Goal: Transaction & Acquisition: Obtain resource

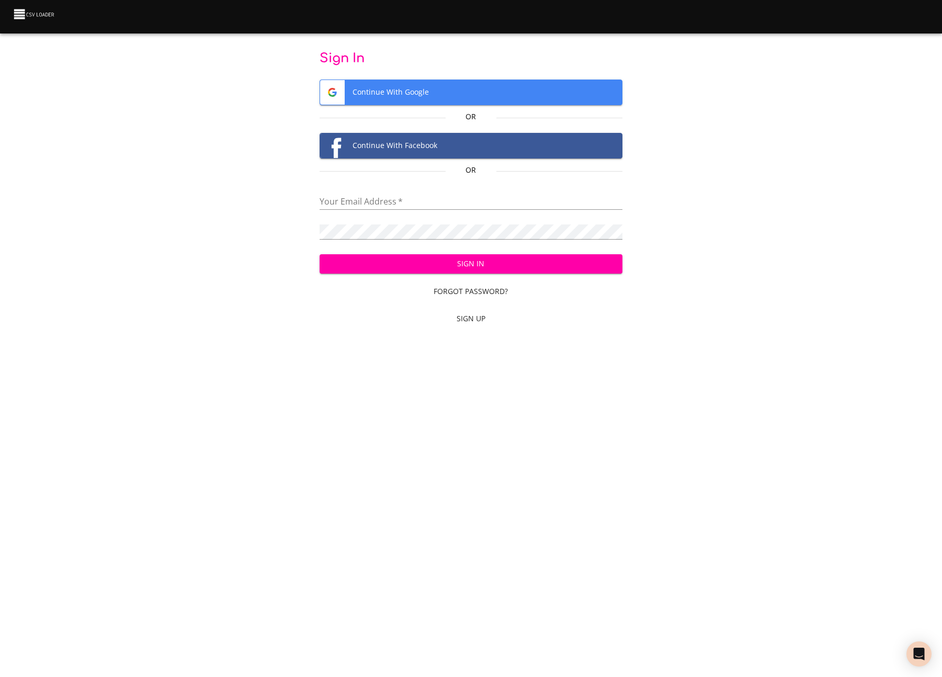
click at [142, 96] on div "Sign In Continue With Google Or Continue With Facebook Or Your Email Address   …" at bounding box center [471, 190] width 909 height 280
click at [212, 53] on div "Sign In Continue With Google Or Continue With Facebook Or Your Email Address   …" at bounding box center [471, 190] width 909 height 280
click at [367, 86] on span "Continue With Google" at bounding box center [471, 92] width 302 height 25
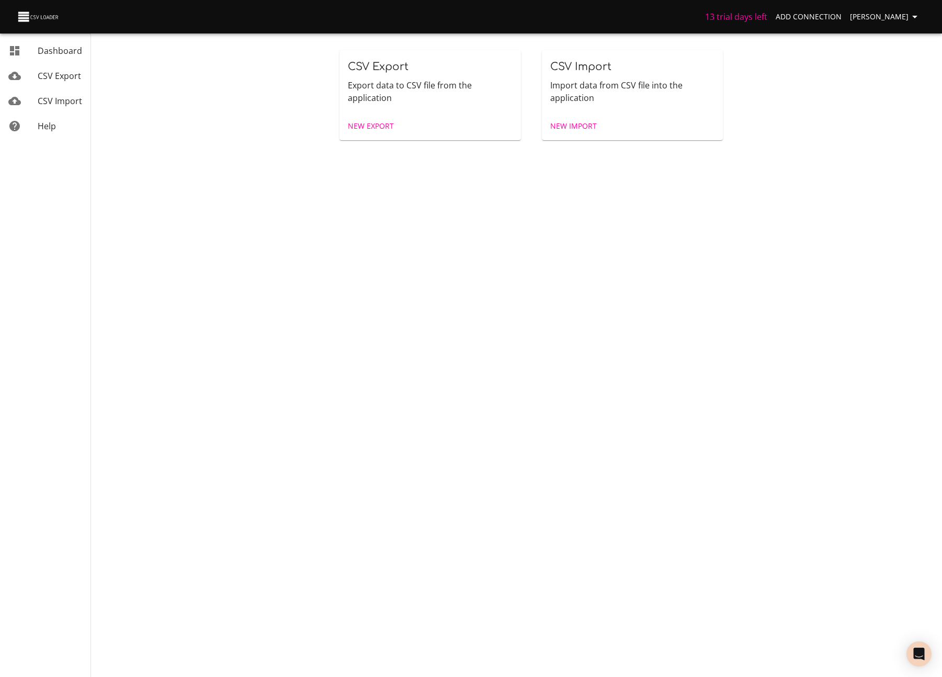
click at [46, 53] on span "Dashboard" at bounding box center [60, 51] width 44 height 12
click at [59, 62] on link "Dashboard" at bounding box center [45, 50] width 91 height 25
click at [62, 57] on link "Dashboard" at bounding box center [45, 50] width 91 height 25
click at [576, 128] on span "New Import" at bounding box center [573, 126] width 47 height 13
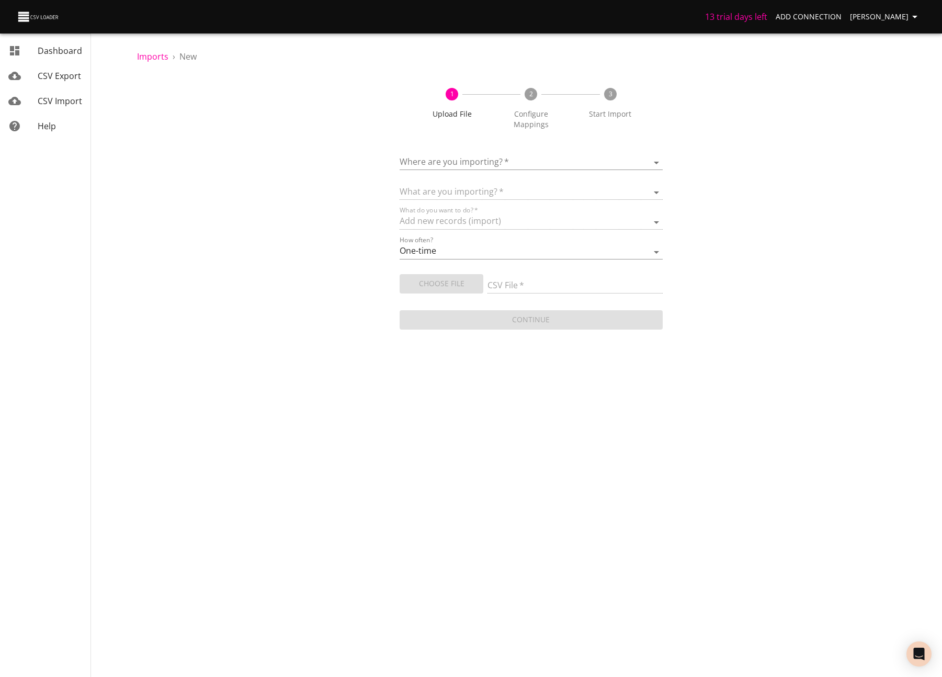
click at [504, 148] on body "13 trial days left Add Connection Miles Leung Dashboard CSV Export CSV Import H…" at bounding box center [471, 338] width 942 height 677
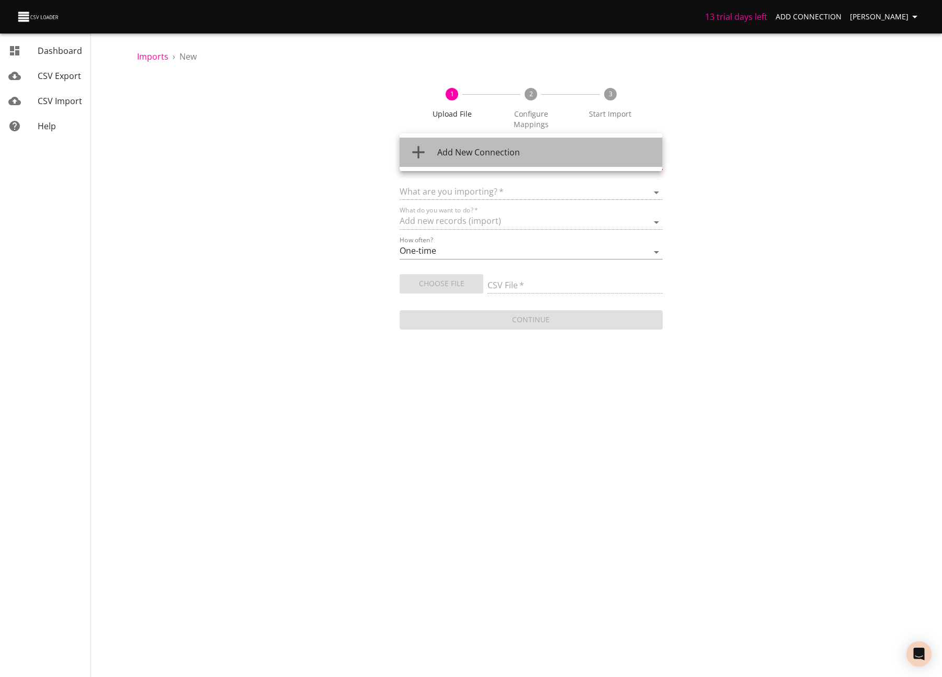
click at [445, 152] on span "Add New Connection" at bounding box center [478, 153] width 83 height 12
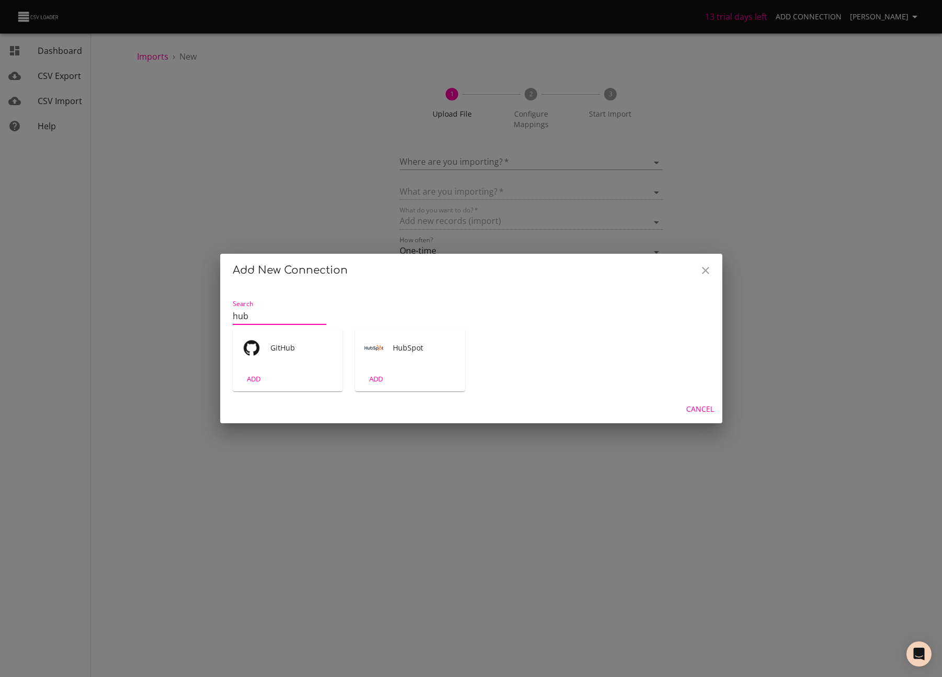
type input "hub"
drag, startPoint x: 412, startPoint y: 441, endPoint x: 732, endPoint y: 421, distance: 319.8
click at [414, 441] on div "Add New Connection Search hub GitHub ADD HubSpot ADD Cancel" at bounding box center [471, 338] width 942 height 677
drag, startPoint x: 709, startPoint y: 412, endPoint x: 624, endPoint y: 454, distance: 94.3
click at [709, 412] on span "Cancel" at bounding box center [701, 409] width 28 height 13
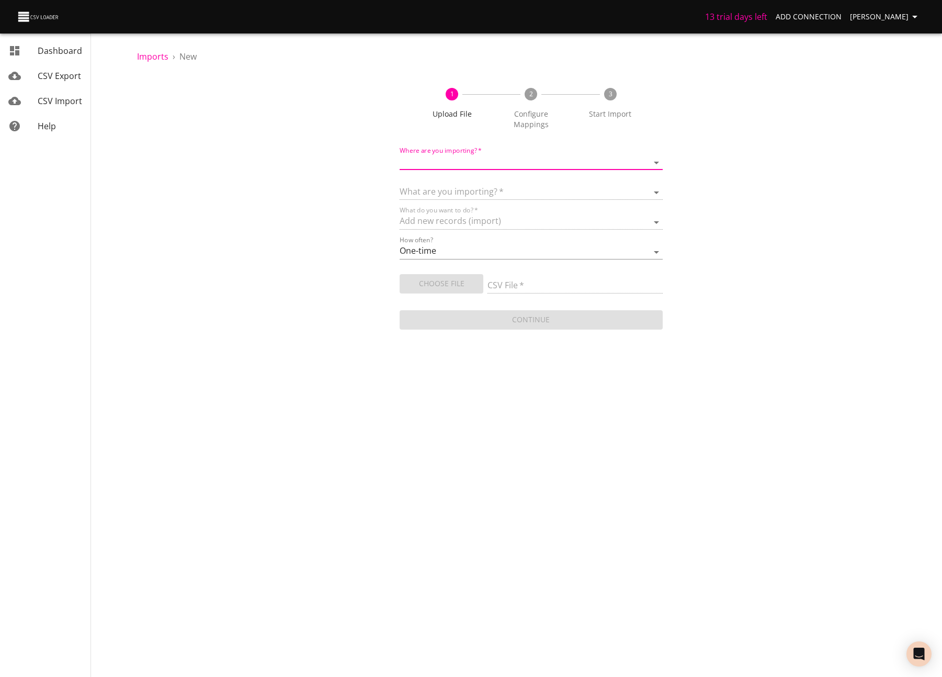
click at [39, 21] on img at bounding box center [39, 16] width 44 height 15
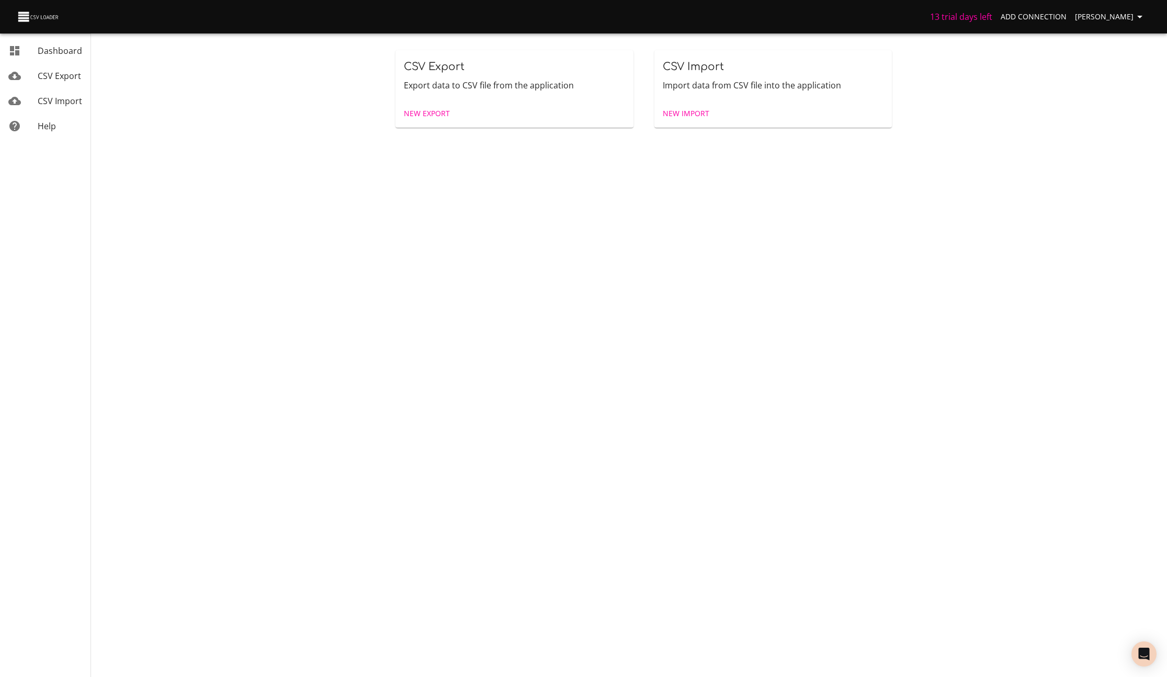
click at [942, 127] on div "CSV Export Export data to CSV file from the application New Export CSV Import I…" at bounding box center [644, 89] width 1035 height 98
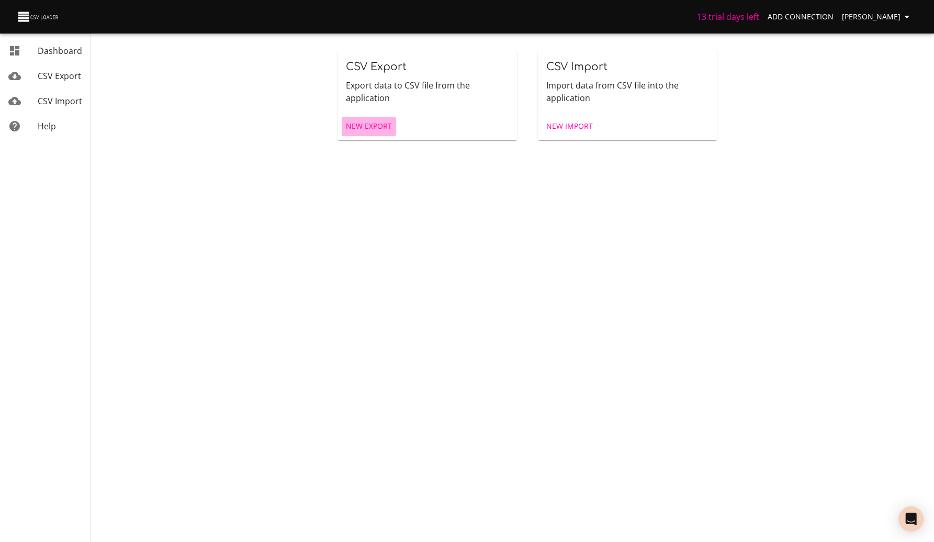
click at [356, 126] on span "New Export" at bounding box center [369, 126] width 46 height 13
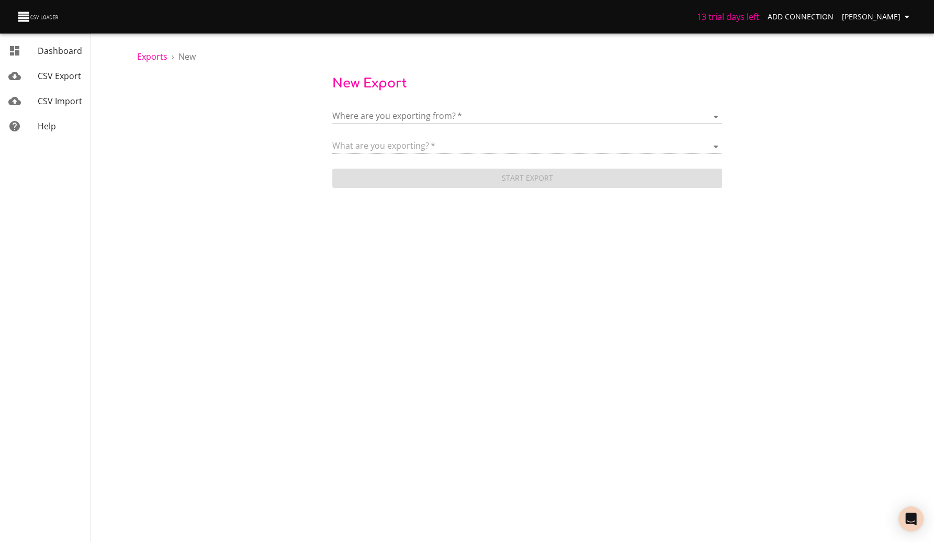
click at [384, 122] on body "13 trial days left Add Connection Miles Leung Dashboard CSV Export CSV Import H…" at bounding box center [467, 271] width 934 height 542
click at [394, 115] on span "Add New Connection" at bounding box center [411, 117] width 83 height 12
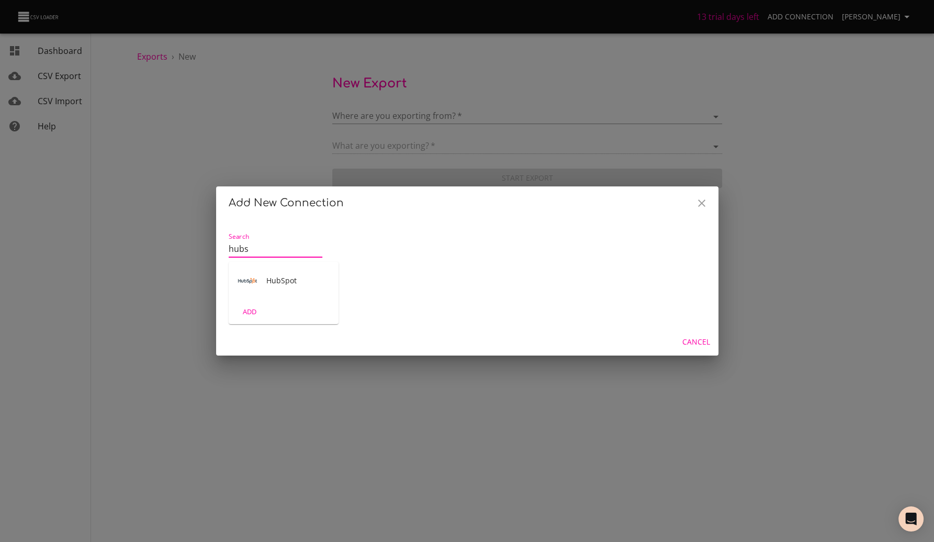
type input "hubs"
click at [325, 314] on div "ADD" at bounding box center [284, 311] width 110 height 25
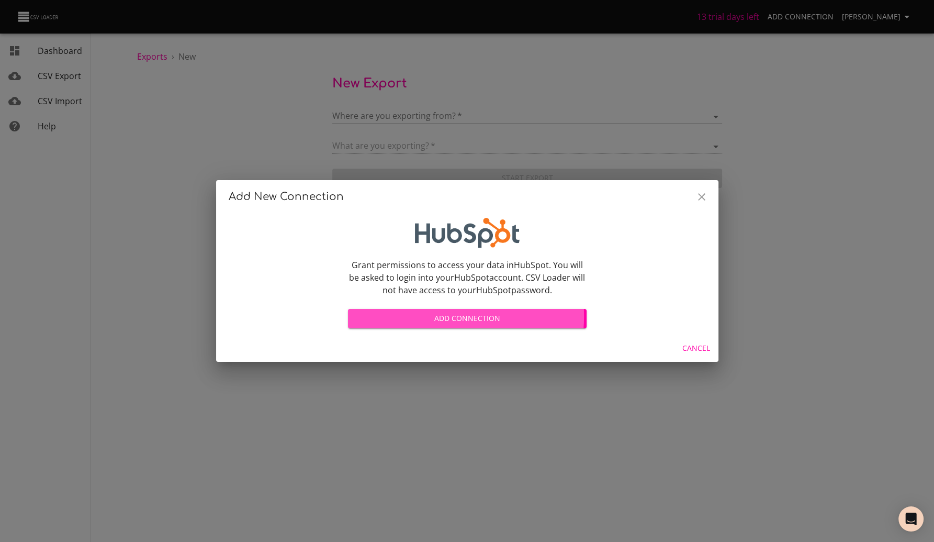
click at [423, 316] on span "Add Connection" at bounding box center [467, 318] width 222 height 13
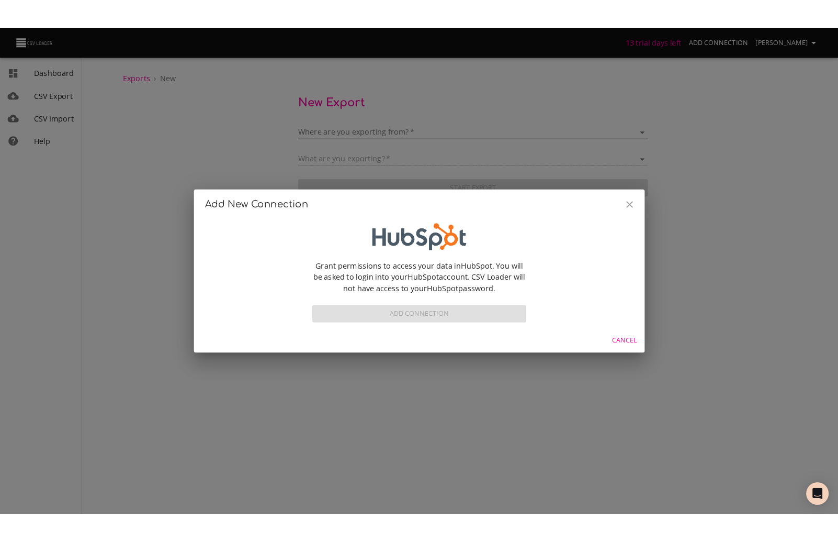
scroll to position [2, 0]
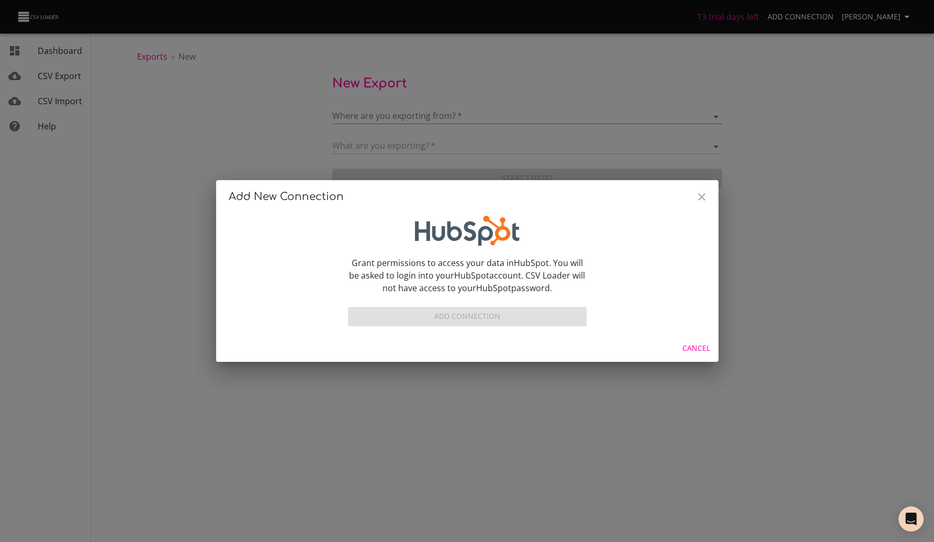
click at [434, 317] on div "Add Connection" at bounding box center [467, 312] width 239 height 28
click at [470, 330] on div "Grant permissions to access your data in HubSpot . You will be asked to login i…" at bounding box center [467, 271] width 251 height 125
click at [471, 326] on form "Grant permissions to access your data in HubSpot . You will be asked to login i…" at bounding box center [467, 272] width 239 height 113
click at [473, 323] on div "Add Connection" at bounding box center [467, 312] width 239 height 28
click at [473, 322] on div "Add Connection" at bounding box center [467, 312] width 239 height 28
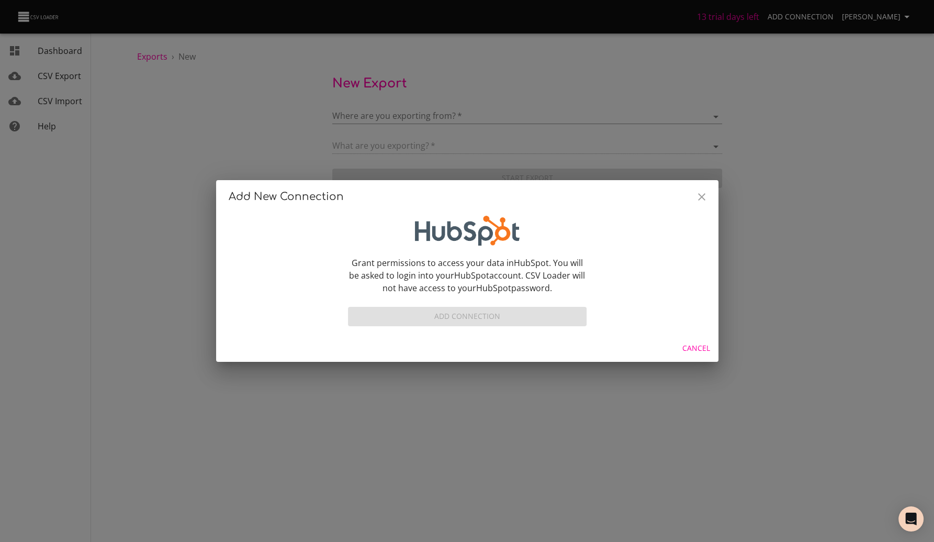
click at [472, 318] on div "Add Connection" at bounding box center [467, 312] width 239 height 28
click at [705, 199] on icon "Close" at bounding box center [701, 196] width 13 height 13
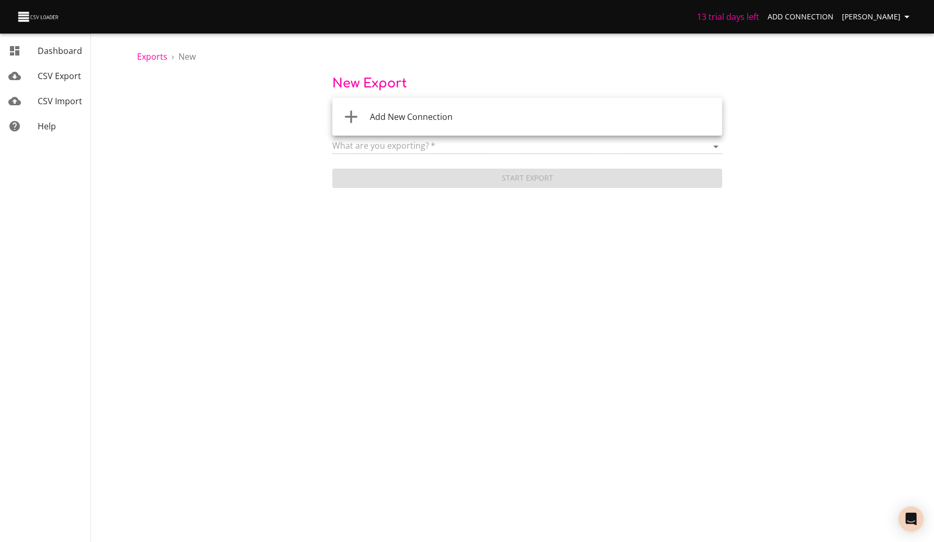
click at [440, 120] on body "13 trial days left Add Connection Miles Leung Dashboard CSV Export CSV Import H…" at bounding box center [467, 271] width 934 height 542
click at [438, 120] on span "Add New Connection" at bounding box center [411, 117] width 83 height 12
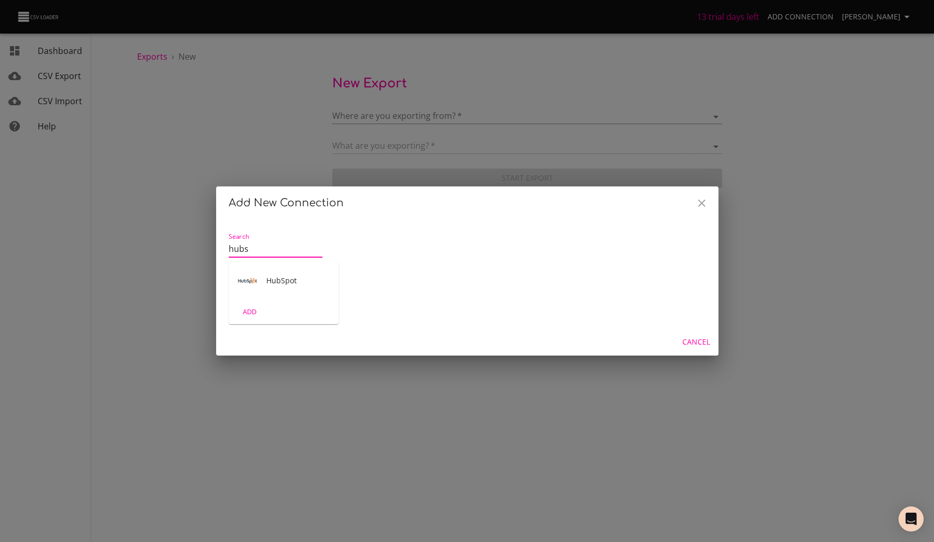
type input "hubs"
click at [274, 310] on div "ADD" at bounding box center [284, 311] width 110 height 25
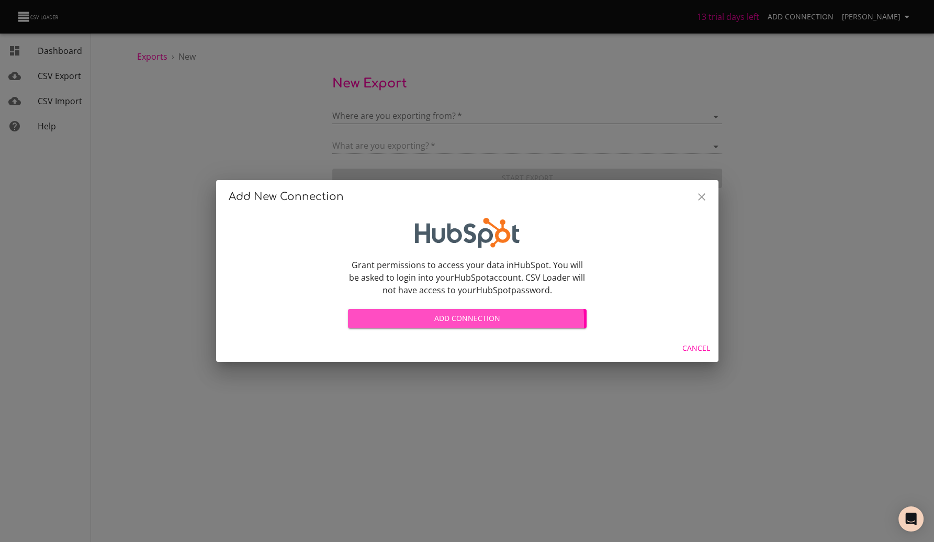
click at [402, 321] on span "Add Connection" at bounding box center [467, 318] width 222 height 13
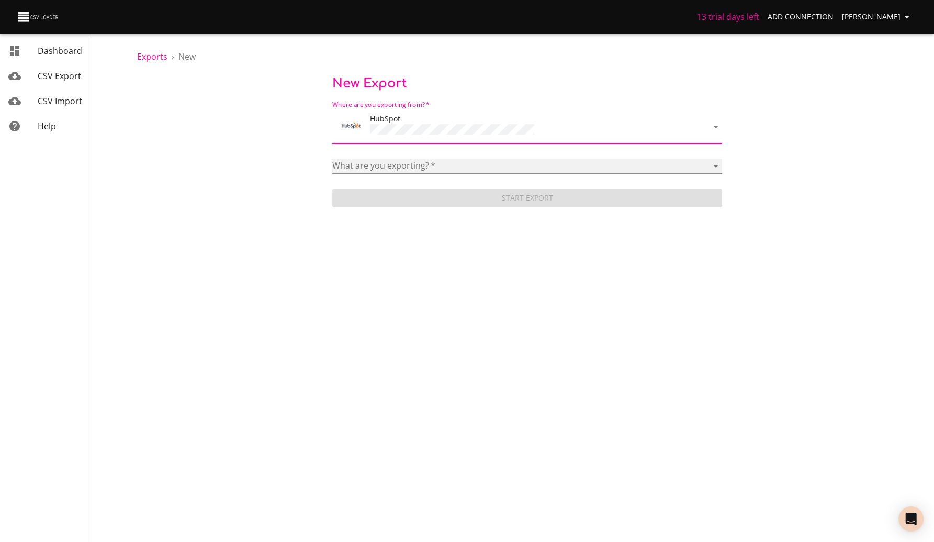
click at [511, 163] on select "Blog posts Calls Companies Contacts Deal pipelines Deal stages Deals Emails Lin…" at bounding box center [527, 166] width 390 height 15
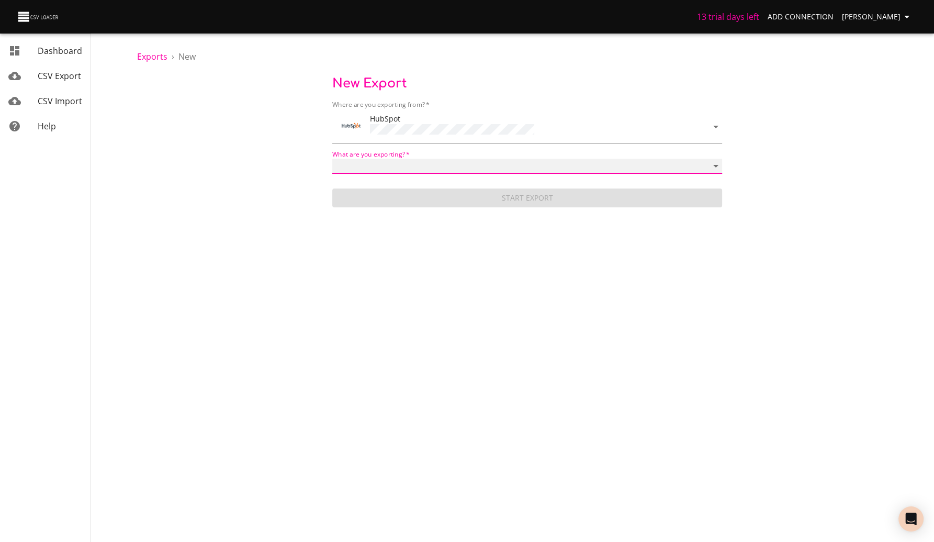
select select "deals"
click at [332, 159] on select "Blog posts Calls Companies Contacts Deal pipelines Deal stages Deals Emails Lin…" at bounding box center [527, 166] width 390 height 15
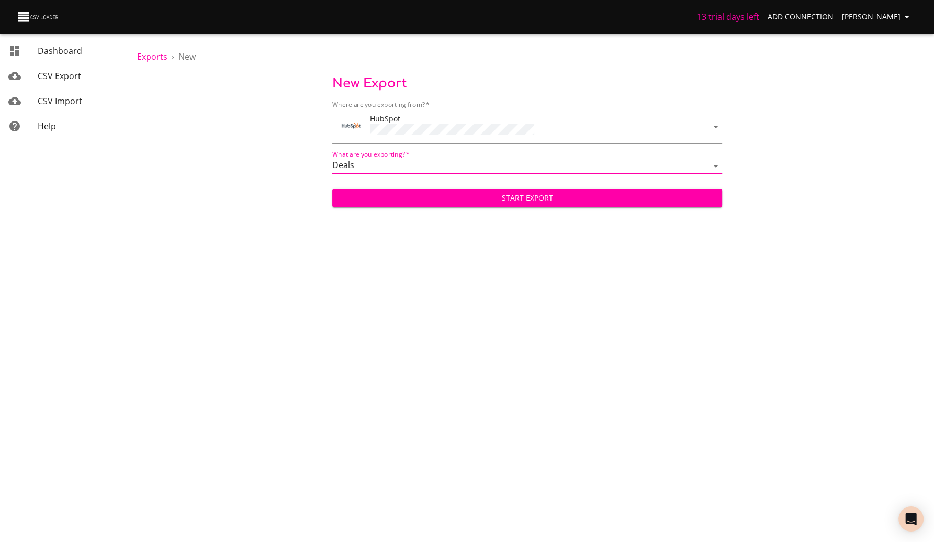
click at [488, 199] on span "Start Export" at bounding box center [528, 198] width 374 height 13
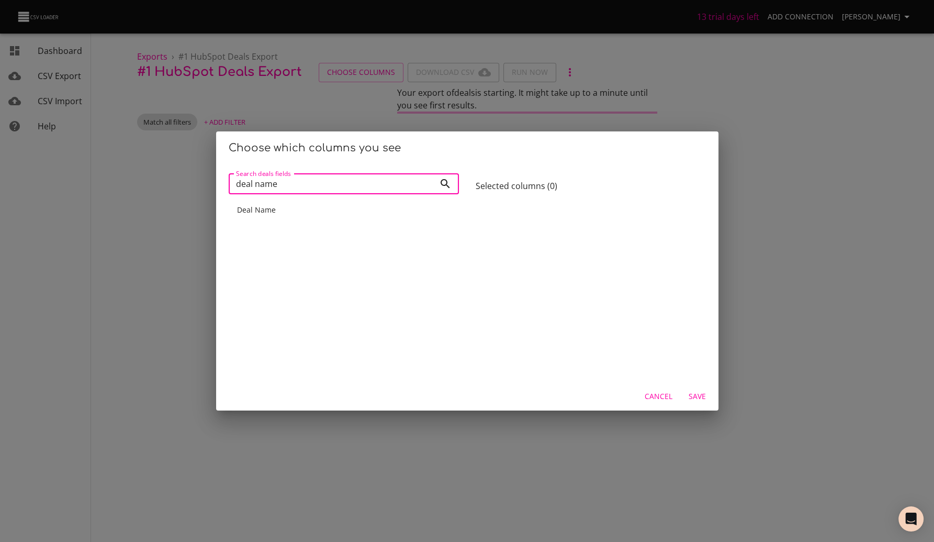
click at [361, 201] on div "Deal Name" at bounding box center [344, 209] width 230 height 19
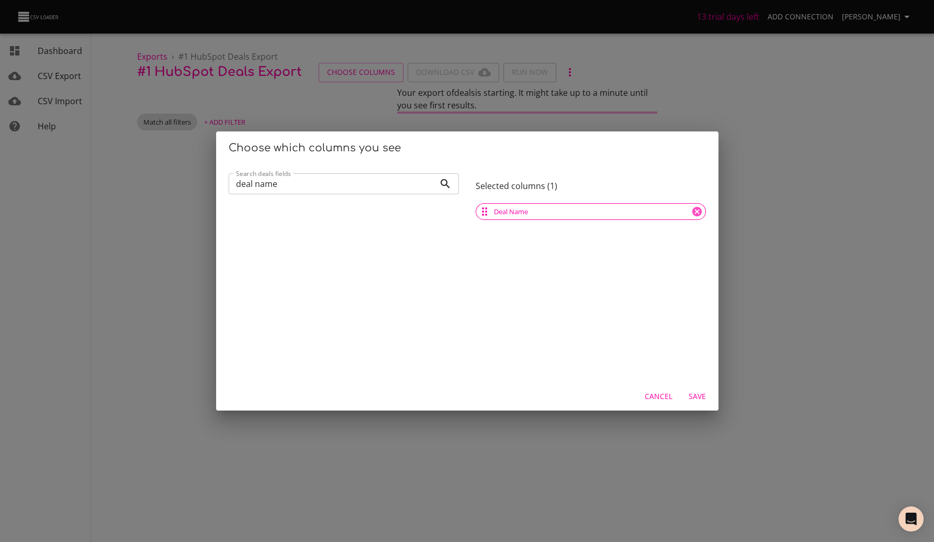
click at [372, 184] on input "deal name" at bounding box center [332, 183] width 206 height 21
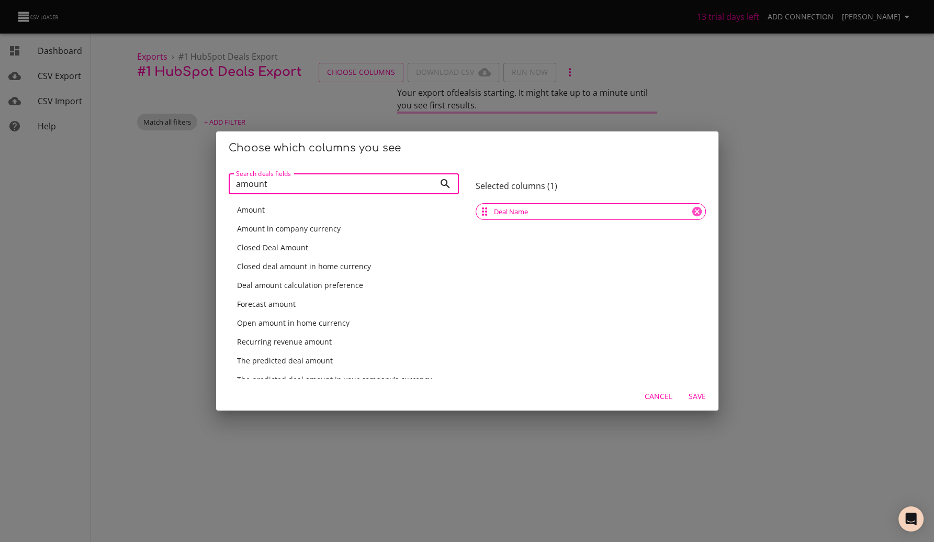
click at [382, 213] on div "Amount" at bounding box center [343, 210] width 213 height 10
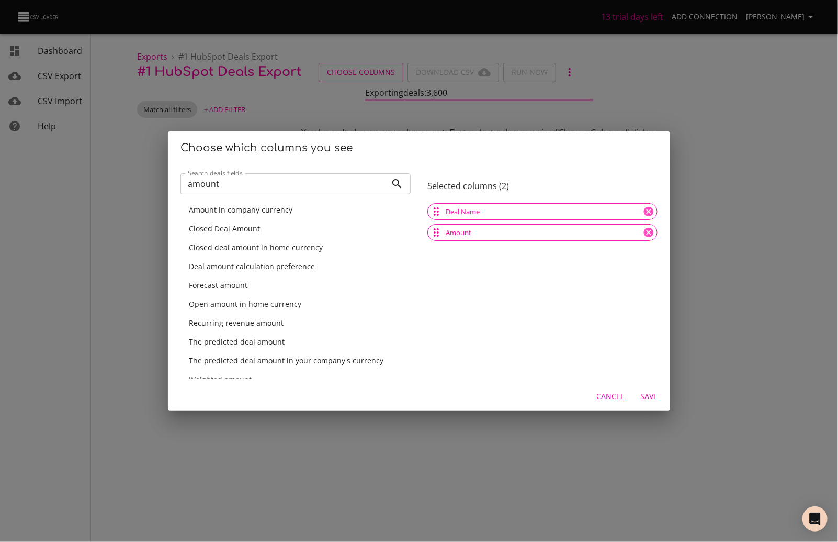
click at [237, 190] on input "amount" at bounding box center [284, 183] width 206 height 21
click at [237, 189] on input "amount" at bounding box center [284, 183] width 206 height 21
paste input "Street address"
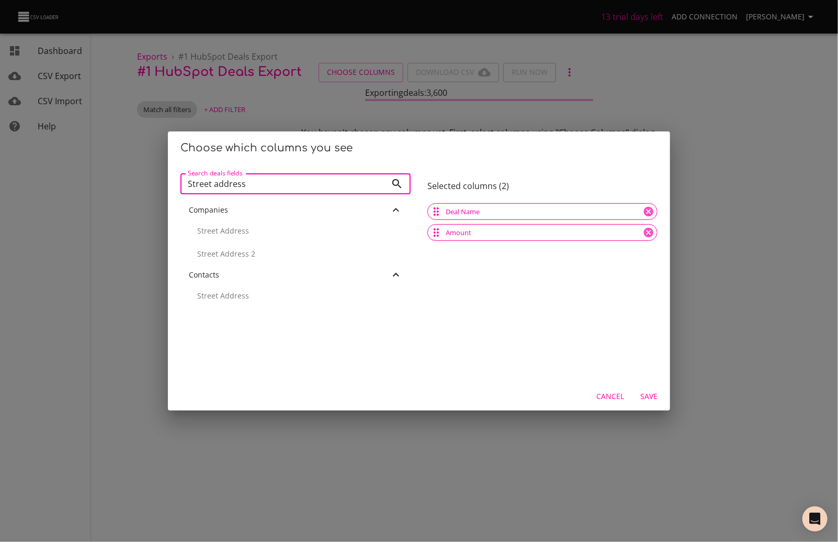
type input "Street address"
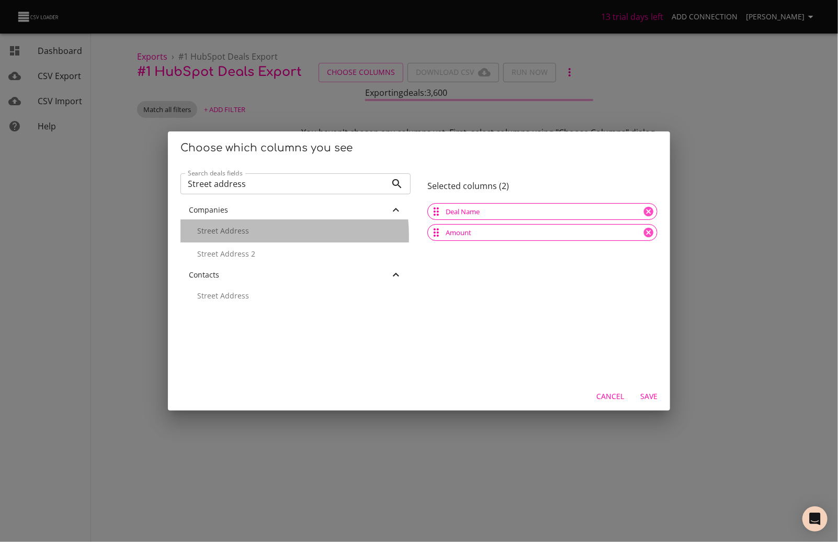
click at [240, 235] on p "Street Address" at bounding box center [299, 231] width 205 height 10
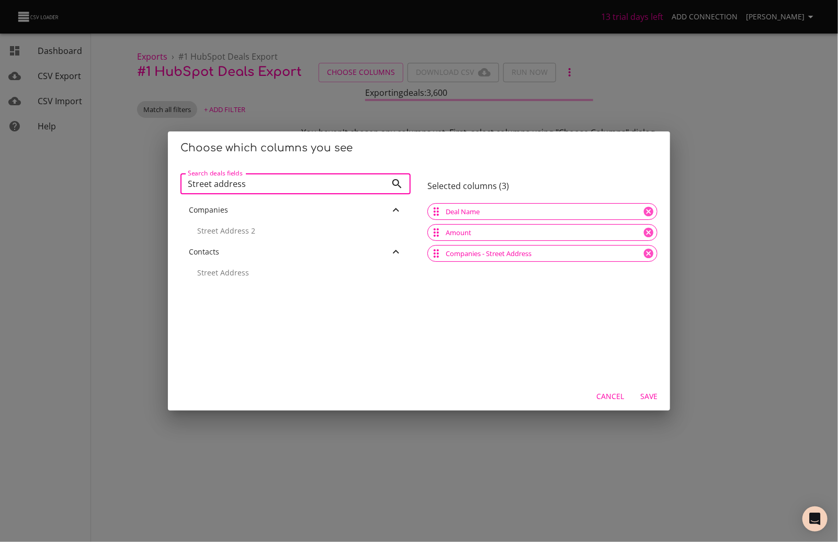
click at [299, 183] on input "Street address" at bounding box center [284, 183] width 206 height 21
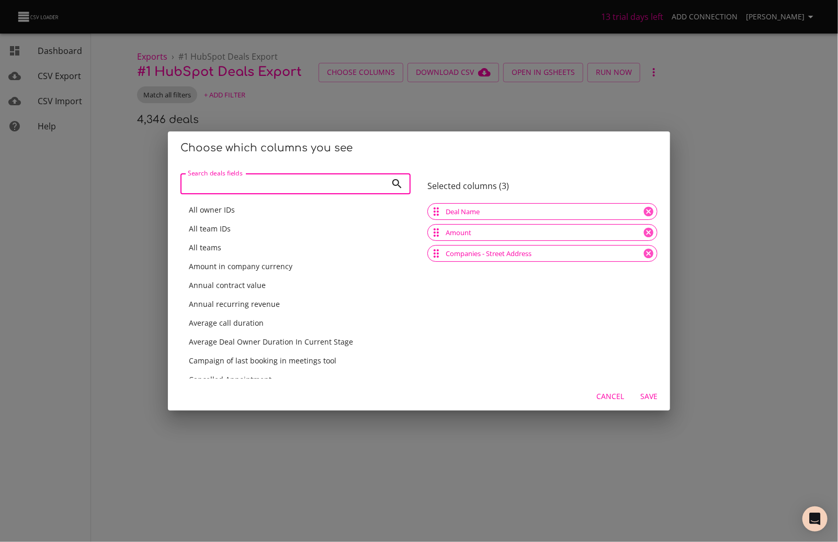
click at [312, 187] on input "Search deals fields" at bounding box center [284, 183] width 206 height 21
paste input "City"
type input "City"
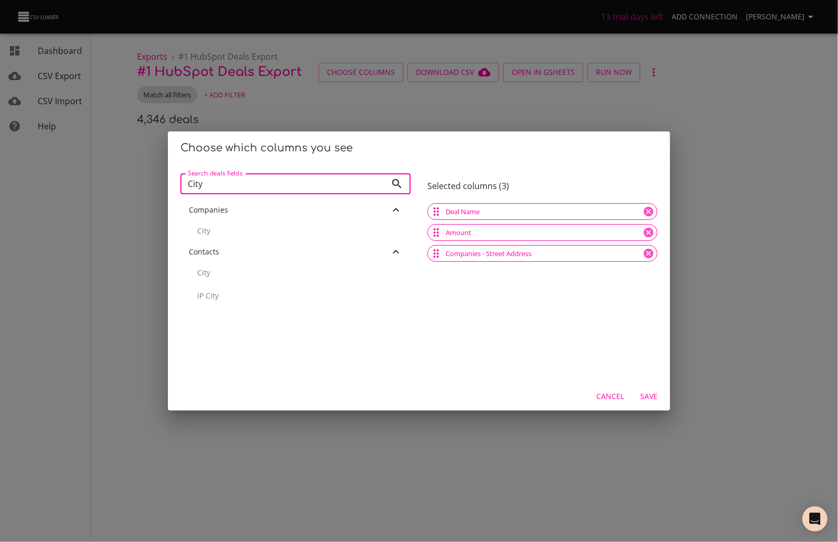
click at [377, 184] on input "City" at bounding box center [284, 183] width 206 height 21
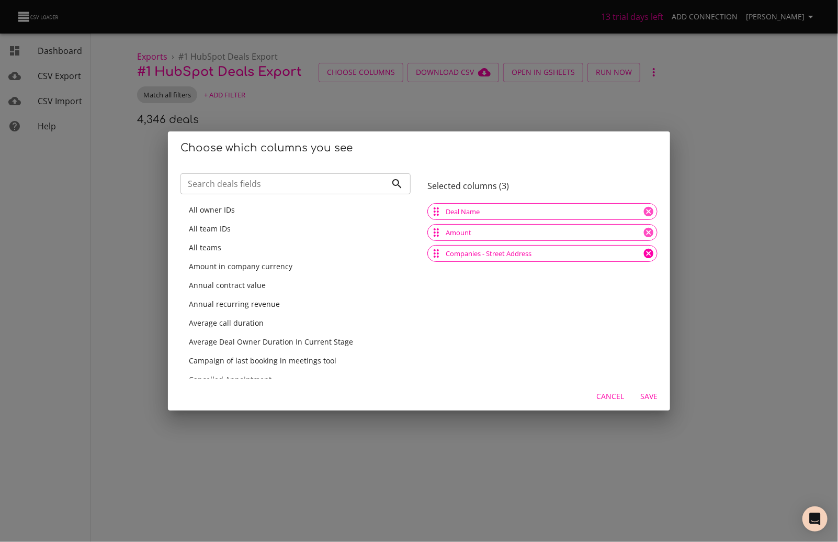
click at [644, 253] on icon at bounding box center [648, 253] width 9 height 9
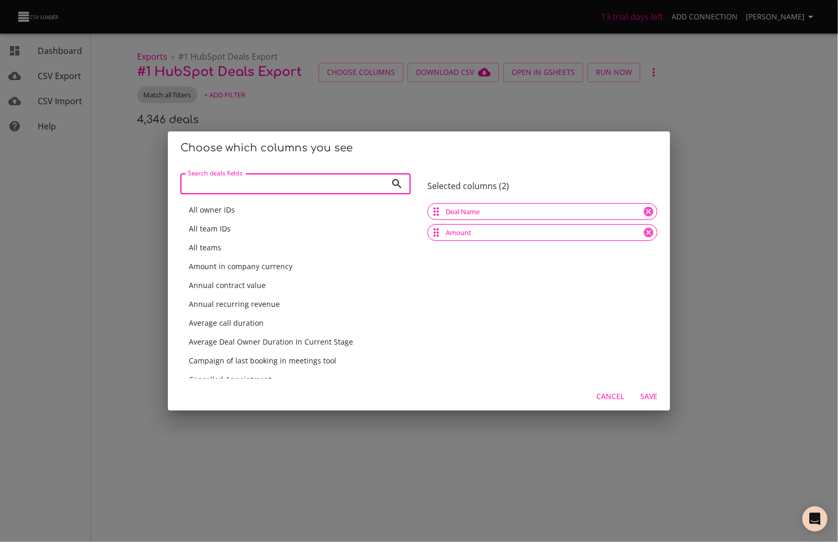
click at [316, 176] on input "Search deals fields" at bounding box center [284, 183] width 206 height 21
paste input "Street address"
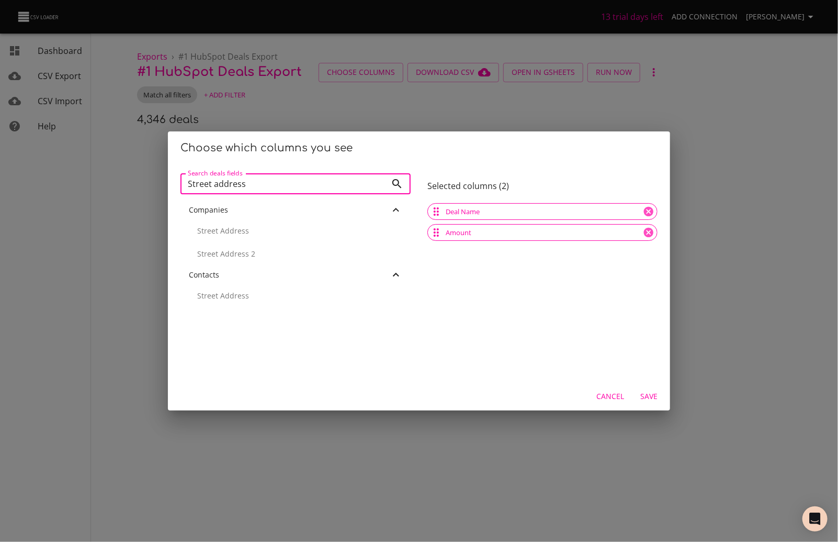
click at [292, 296] on p "Street Address" at bounding box center [299, 295] width 205 height 10
drag, startPoint x: 288, startPoint y: 181, endPoint x: 100, endPoint y: 176, distance: 188.4
click at [100, 176] on div "Choose which columns you see Search deals fields Street address Search deals fi…" at bounding box center [419, 271] width 838 height 542
paste input "City"
click at [297, 269] on p "City" at bounding box center [299, 272] width 205 height 10
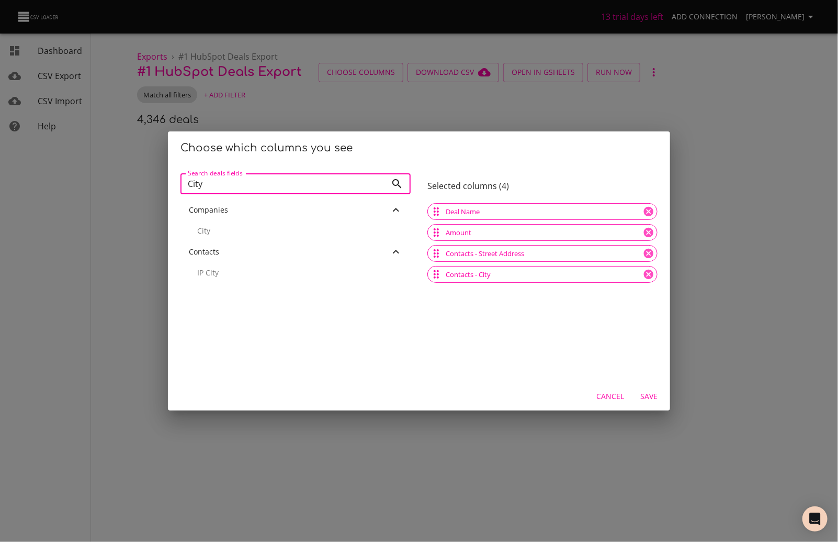
drag, startPoint x: 213, startPoint y: 184, endPoint x: 126, endPoint y: 181, distance: 87.4
click at [126, 181] on div "Choose which columns you see Search deals fields City Search deals fields Compa…" at bounding box center [419, 271] width 838 height 542
paste input "State"
click at [258, 343] on p "State/Region" at bounding box center [299, 339] width 205 height 10
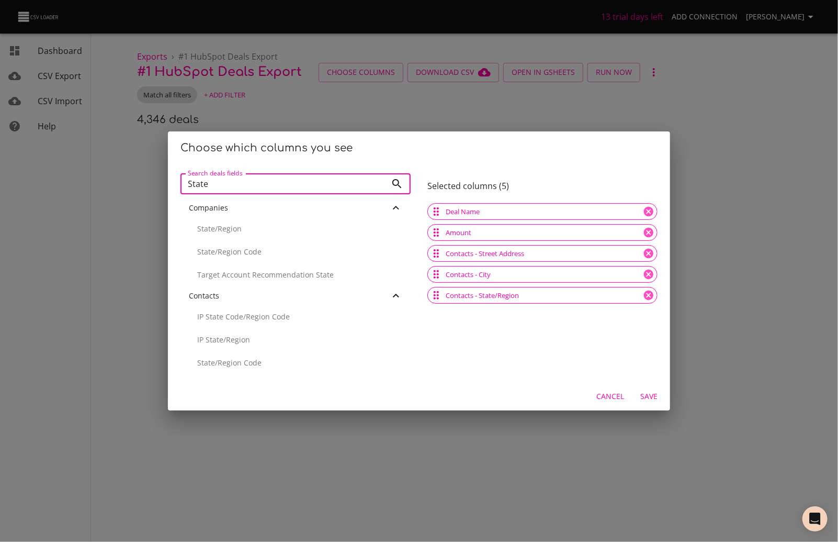
drag, startPoint x: 274, startPoint y: 182, endPoint x: 142, endPoint y: 175, distance: 131.5
click at [142, 175] on div "Choose which columns you see Search deals fields State Search deals fields Comp…" at bounding box center [419, 271] width 838 height 542
paste input "Zip Cod"
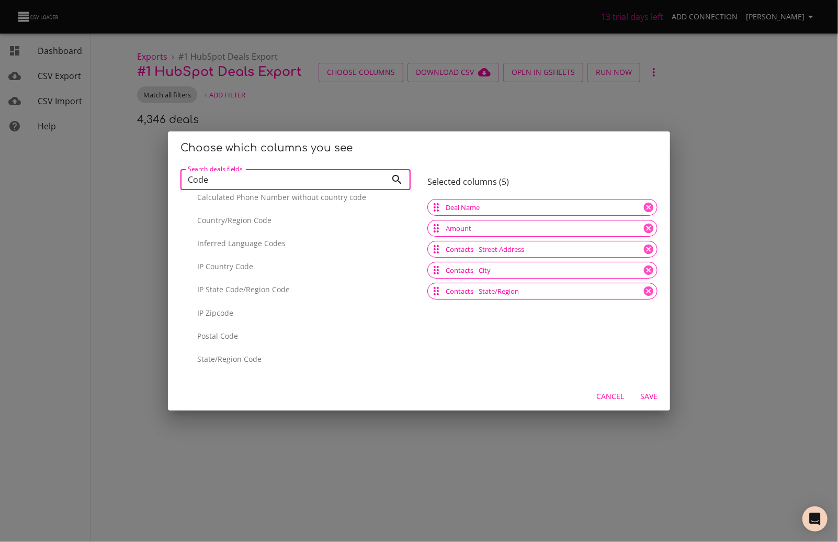
click at [286, 341] on div "Postal Code" at bounding box center [296, 335] width 230 height 23
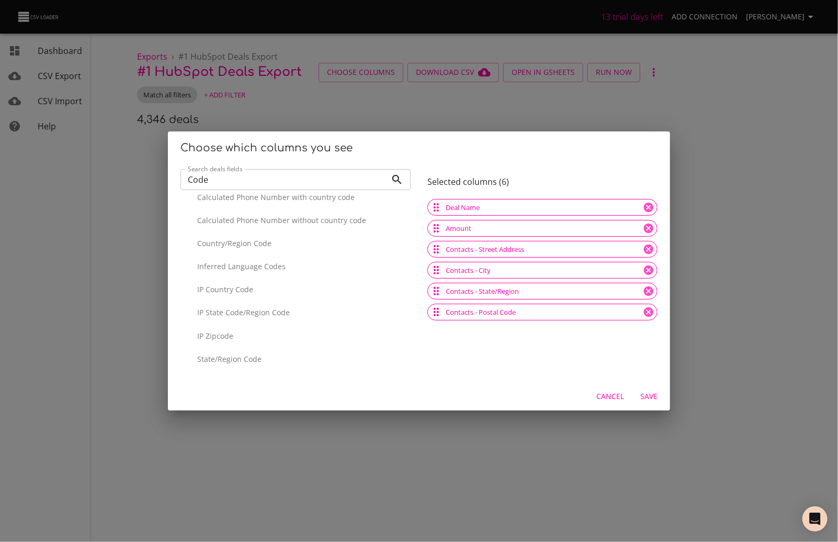
click at [247, 181] on input "Code" at bounding box center [284, 179] width 206 height 21
paste input "Deal Owner"
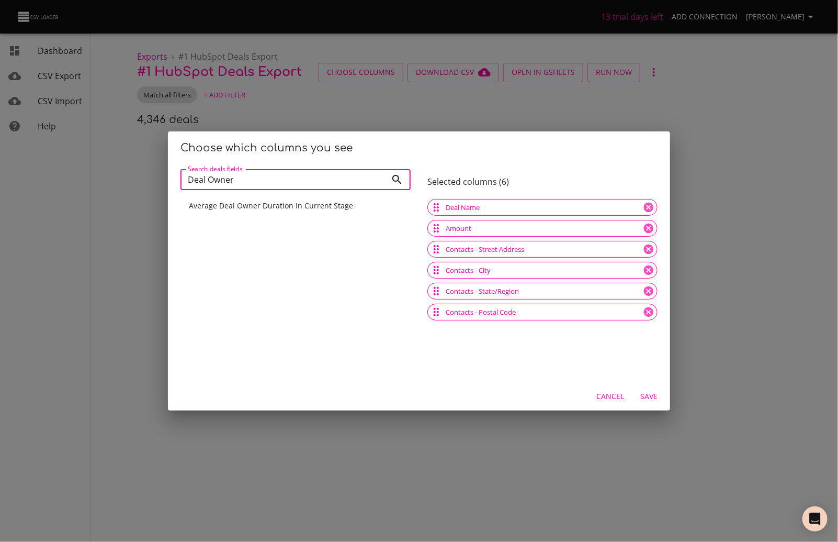
scroll to position [0, 0]
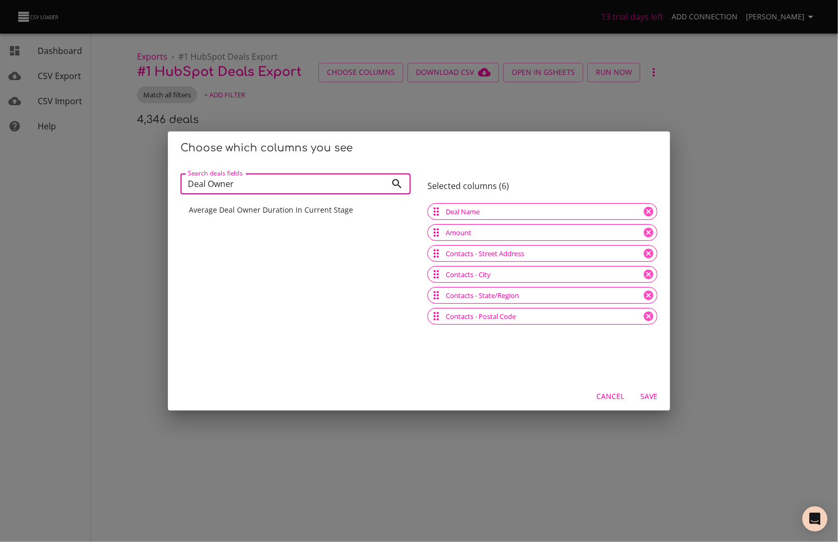
click at [261, 176] on input "Deal Owner" at bounding box center [284, 183] width 206 height 21
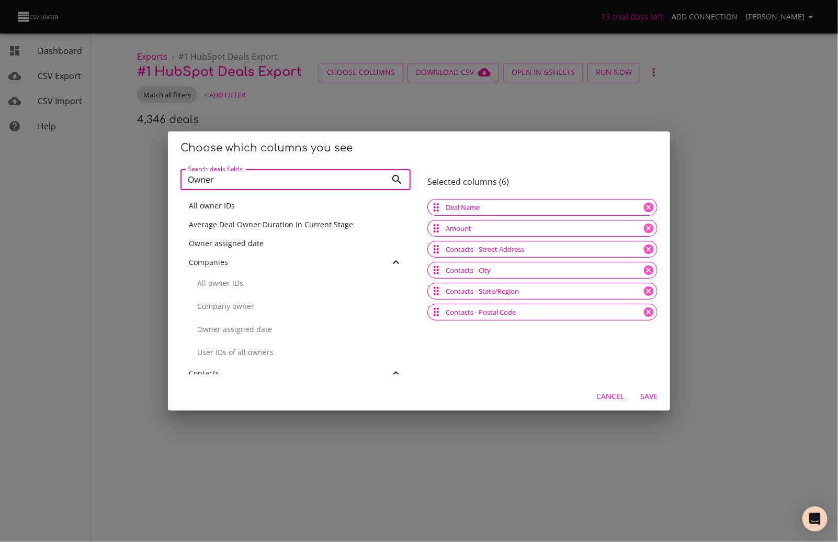
type input "Owner"
click at [390, 261] on icon at bounding box center [396, 262] width 13 height 13
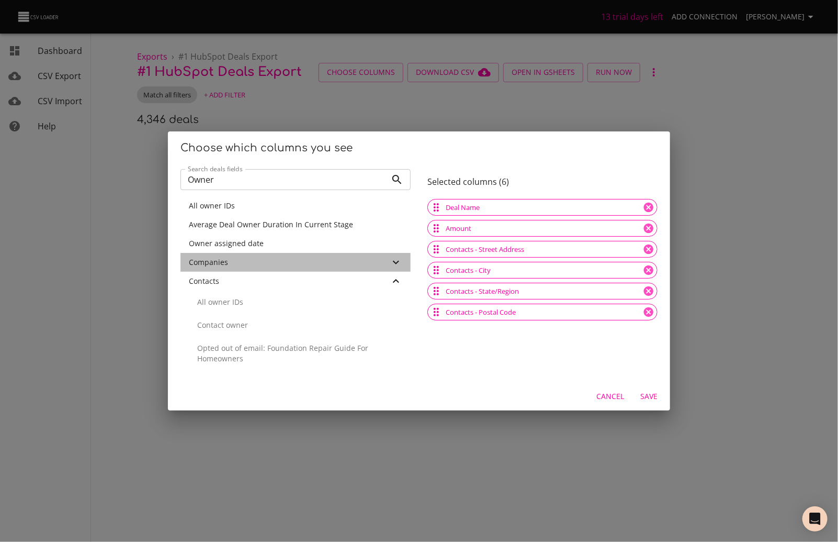
click at [390, 261] on icon at bounding box center [396, 262] width 13 height 13
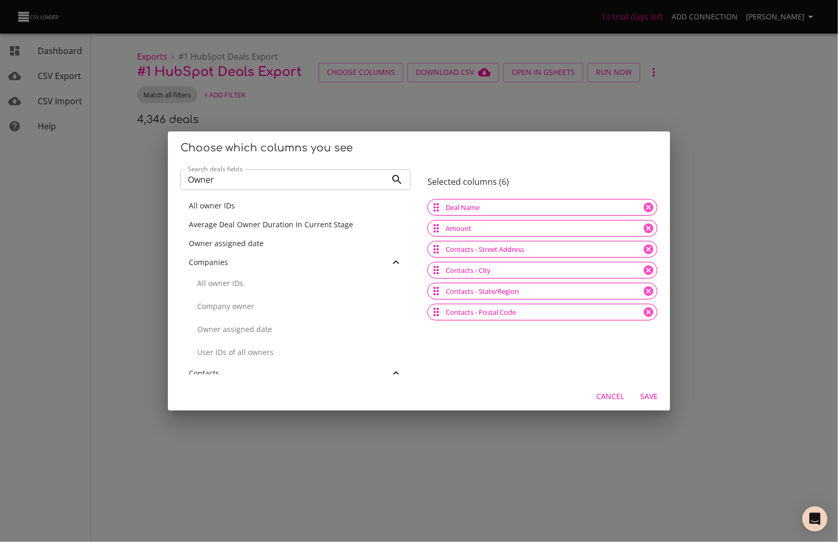
click at [280, 179] on input "Owner" at bounding box center [284, 179] width 206 height 21
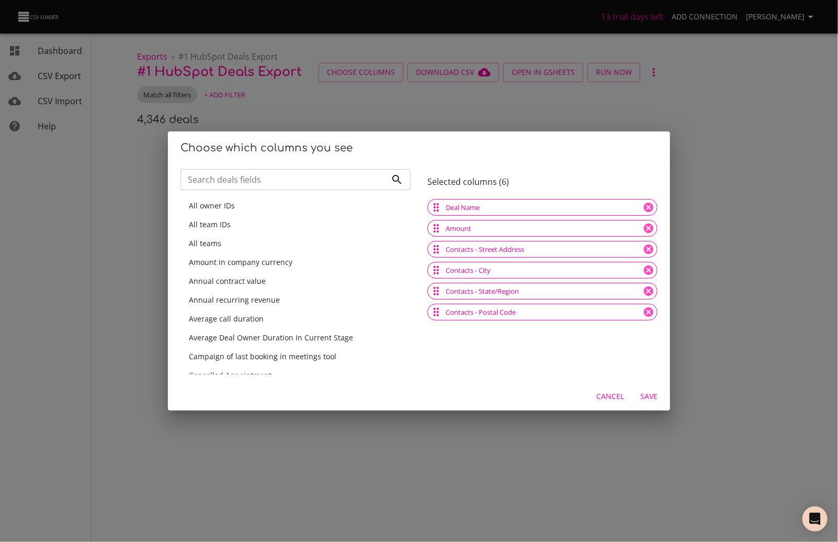
click at [475, 234] on div "Amount" at bounding box center [543, 228] width 230 height 17
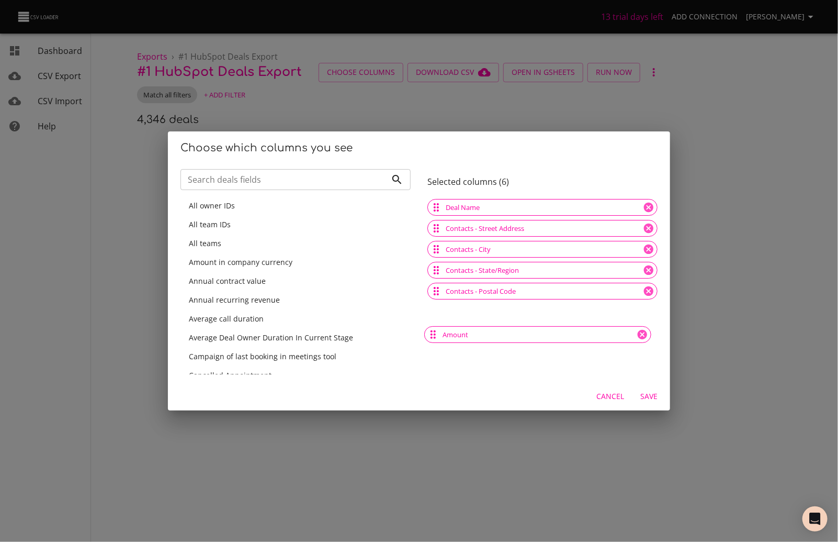
drag, startPoint x: 430, startPoint y: 229, endPoint x: 443, endPoint y: 330, distance: 101.8
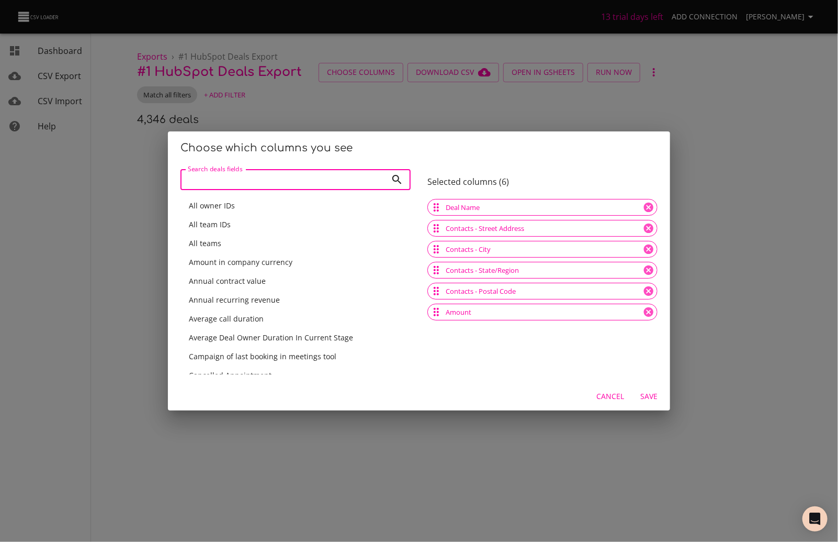
click at [301, 186] on input "Search deals fields" at bounding box center [284, 179] width 206 height 21
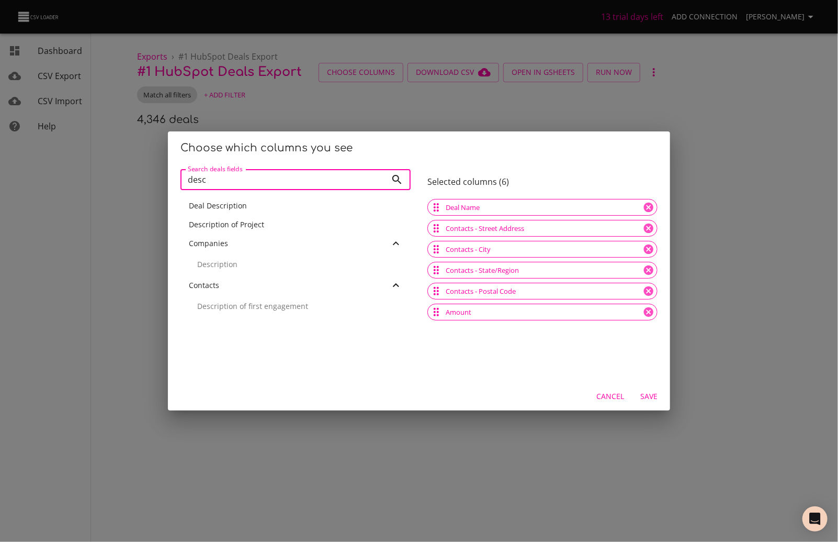
type input "desc"
click at [224, 222] on span "Description of Project" at bounding box center [226, 224] width 75 height 10
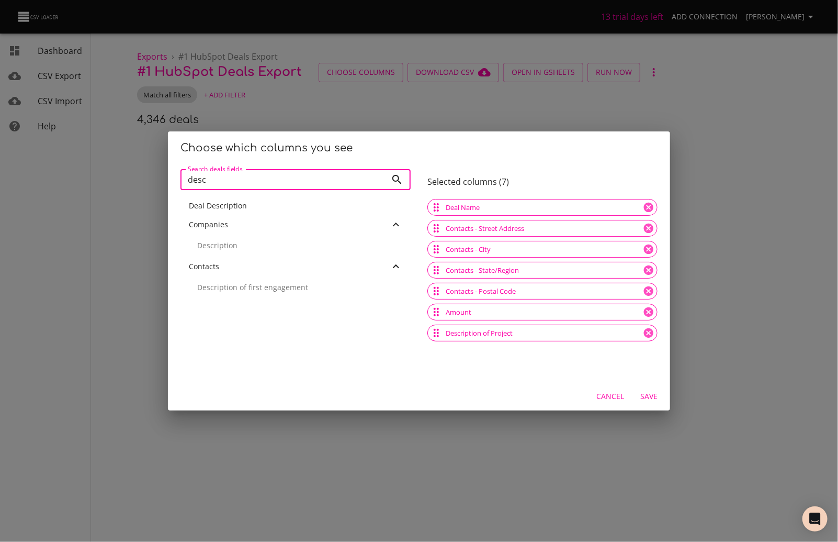
click at [341, 172] on input "desc" at bounding box center [284, 179] width 206 height 21
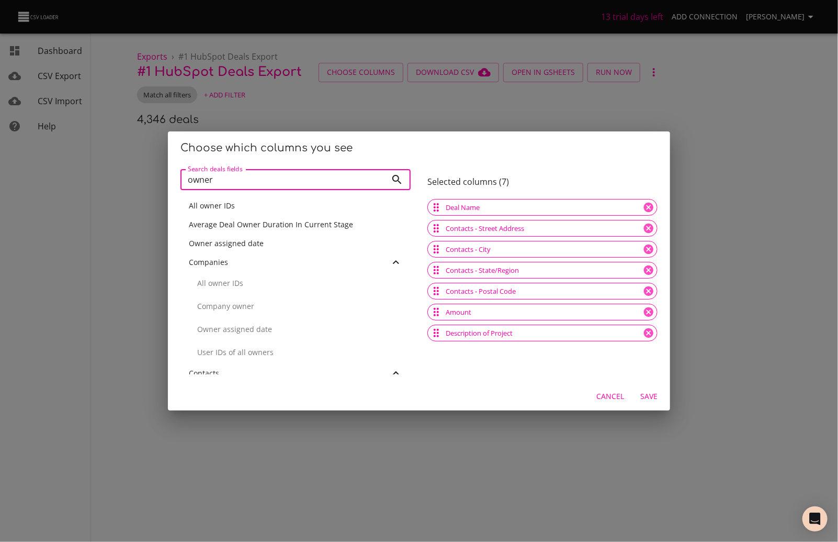
type input "owner"
click at [650, 396] on span "Save" at bounding box center [649, 396] width 25 height 13
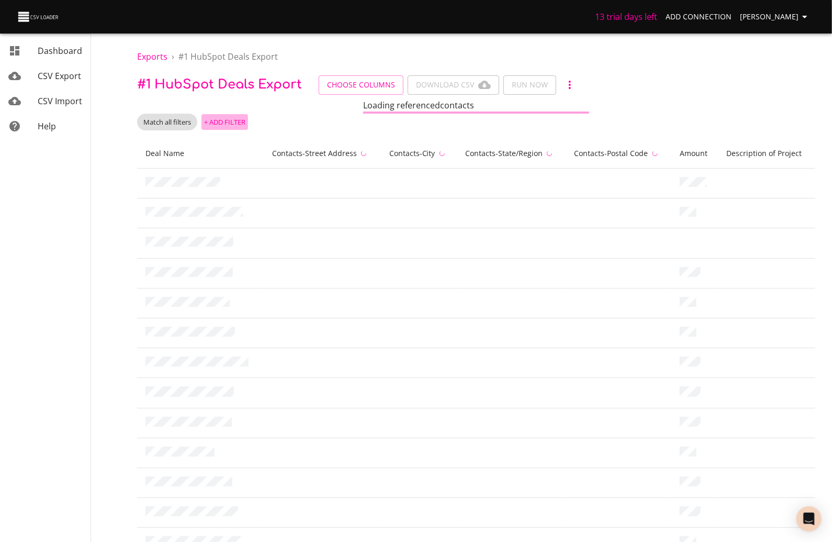
click at [245, 125] on span "+ Add Filter" at bounding box center [224, 122] width 41 height 12
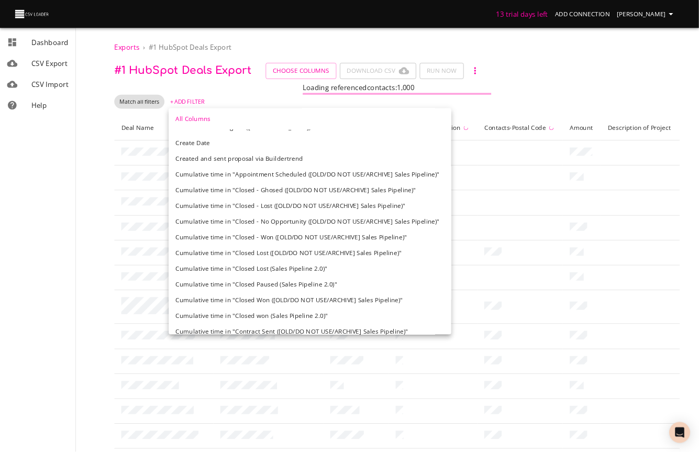
scroll to position [518, 0]
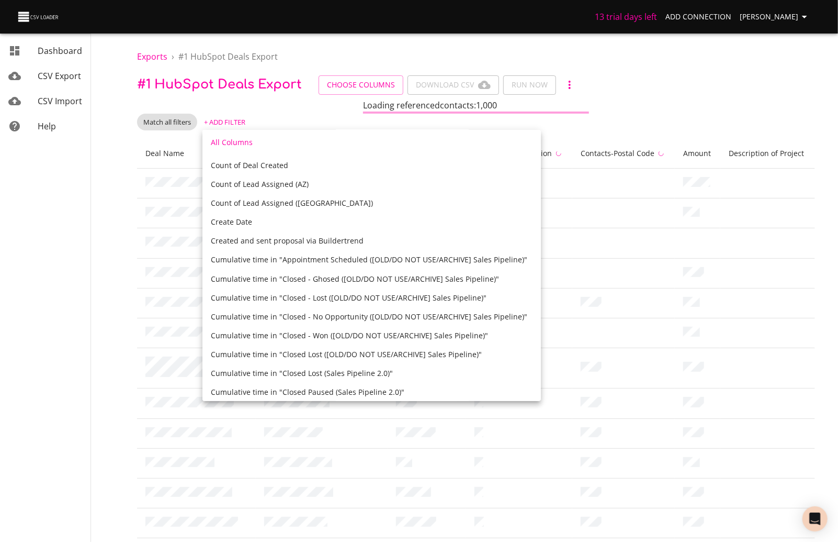
click at [276, 223] on div "Create Date" at bounding box center [372, 222] width 322 height 10
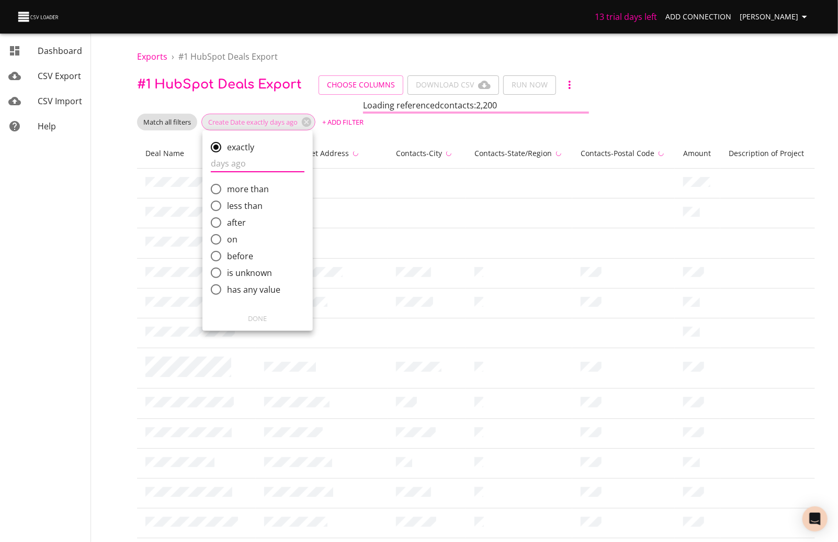
click at [242, 291] on span "has any value" at bounding box center [253, 289] width 53 height 13
click at [227, 291] on input "has any value" at bounding box center [216, 289] width 22 height 22
radio input "true"
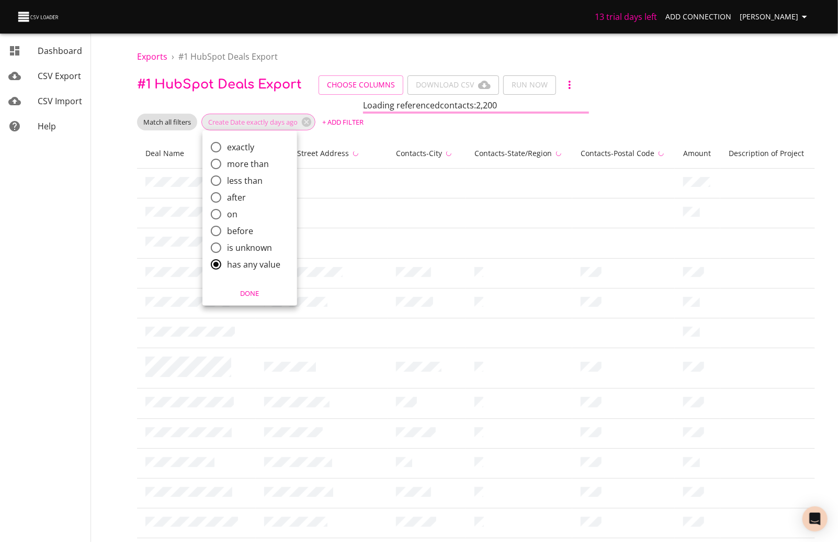
click at [240, 246] on span "is unknown" at bounding box center [249, 247] width 45 height 13
click at [227, 246] on input "is unknown" at bounding box center [216, 248] width 22 height 22
radio input "true"
click at [241, 232] on span "before" at bounding box center [240, 230] width 26 height 13
click at [227, 232] on input "before" at bounding box center [216, 231] width 22 height 22
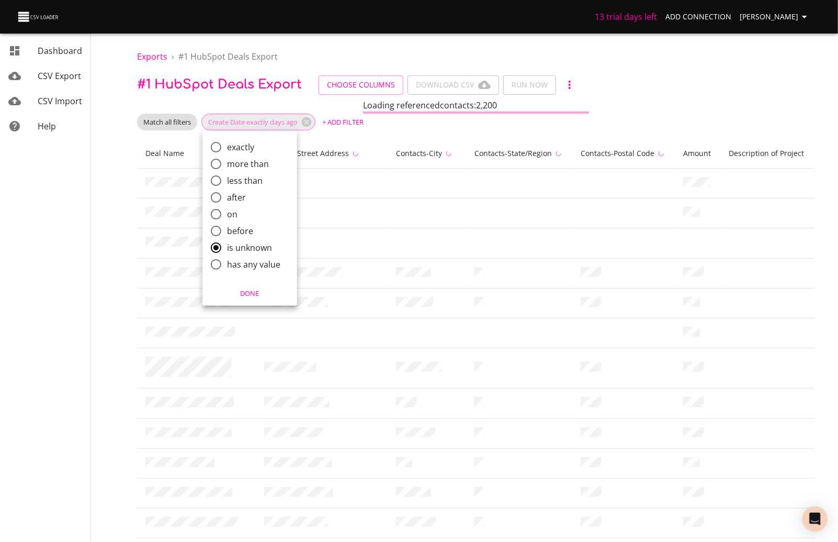
radio input "true"
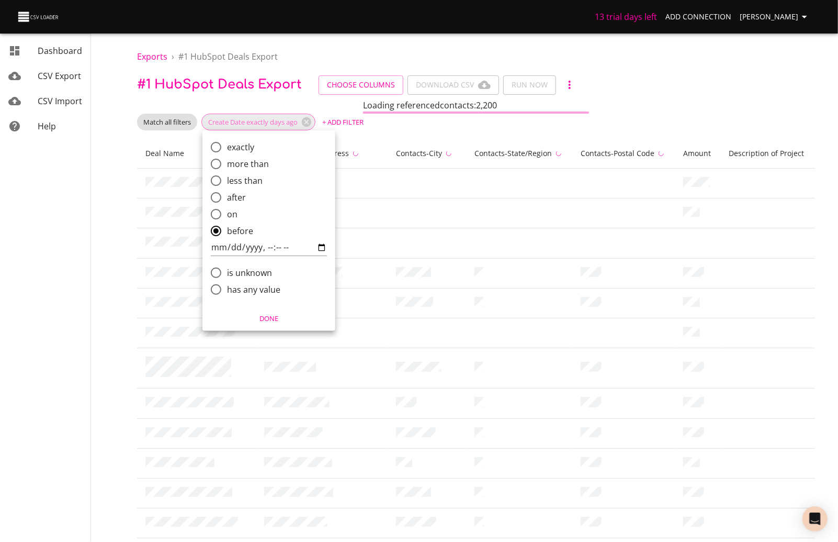
click at [232, 216] on span "on" at bounding box center [232, 214] width 10 height 13
click at [227, 216] on input "on" at bounding box center [216, 214] width 22 height 22
radio input "true"
click at [236, 197] on span "after" at bounding box center [236, 197] width 19 height 13
click at [227, 197] on input "after" at bounding box center [216, 197] width 22 height 22
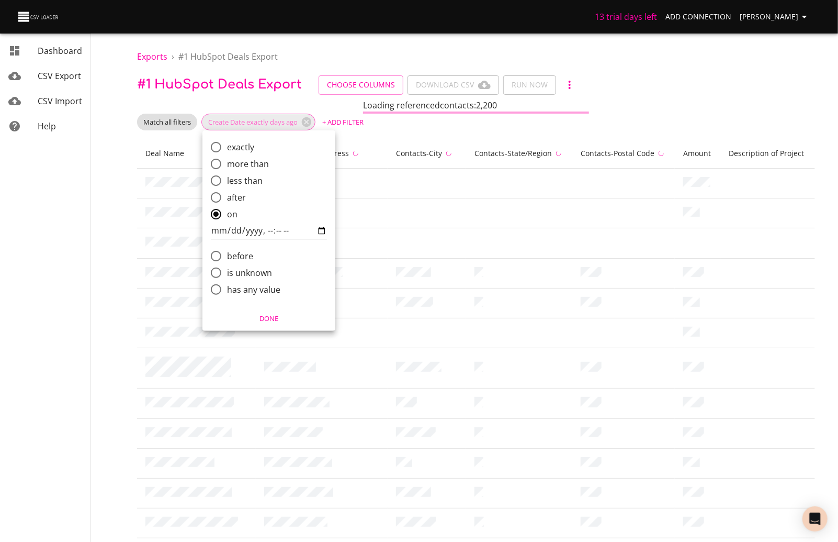
radio input "true"
click at [245, 212] on input "comparison" at bounding box center [269, 214] width 116 height 17
click at [231, 211] on input "comparison" at bounding box center [269, 214] width 116 height 17
type input "2025-08-01T17:45"
click at [267, 321] on span "Done" at bounding box center [268, 318] width 119 height 12
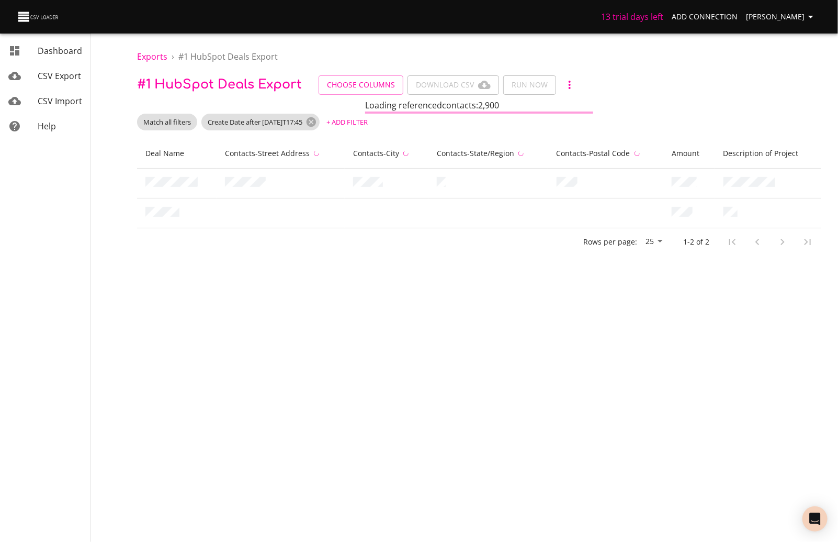
click at [475, 88] on span "Choose Columns Download CSV Run Now" at bounding box center [449, 84] width 261 height 19
drag, startPoint x: 366, startPoint y: 108, endPoint x: 508, endPoint y: 107, distance: 141.8
click at [508, 107] on div "Loading referenced contacts : 2,900" at bounding box center [479, 106] width 684 height 15
click at [518, 114] on div "Match all filters Create Date after 2025-08-01T17:45 + Add Filter" at bounding box center [479, 122] width 684 height 17
drag, startPoint x: 510, startPoint y: 105, endPoint x: 367, endPoint y: 100, distance: 142.4
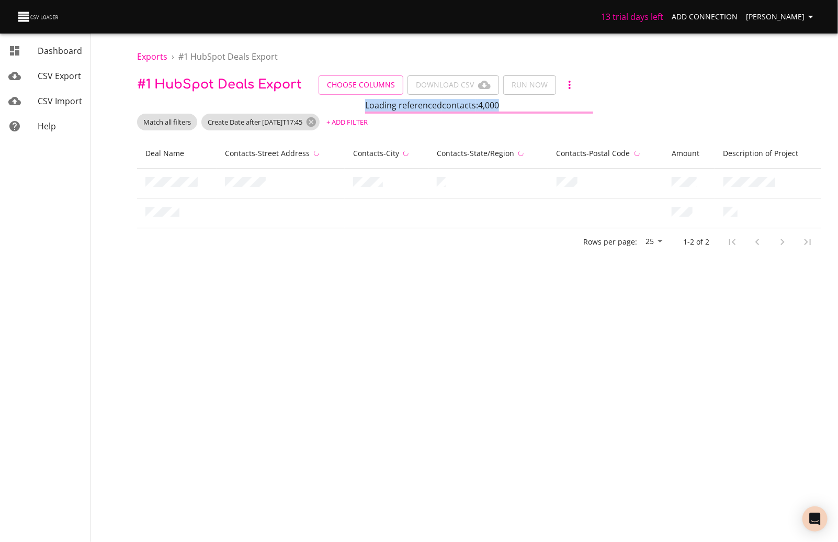
click at [367, 100] on div "Loading referenced contacts : 4,000" at bounding box center [479, 105] width 228 height 13
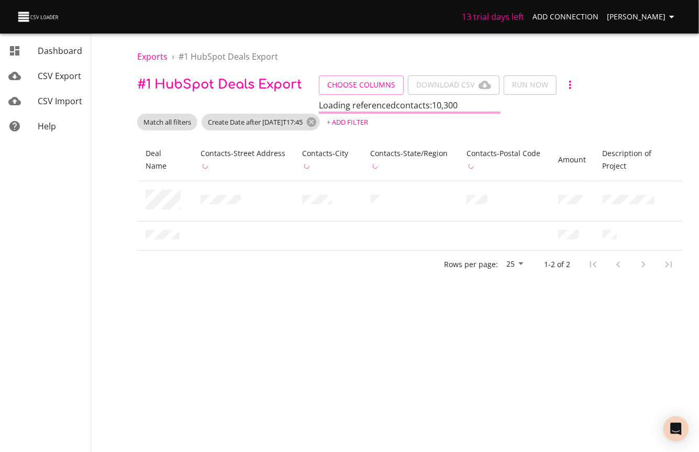
click at [430, 83] on span "Choose Columns Download CSV Run Now" at bounding box center [449, 84] width 261 height 19
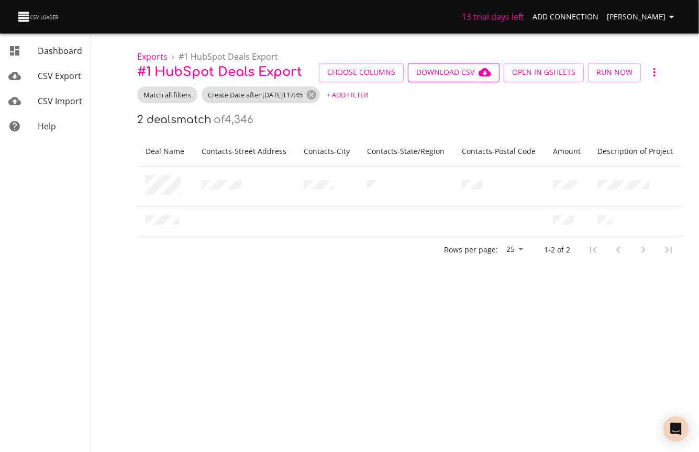
click at [455, 74] on span "Download CSV" at bounding box center [453, 72] width 75 height 13
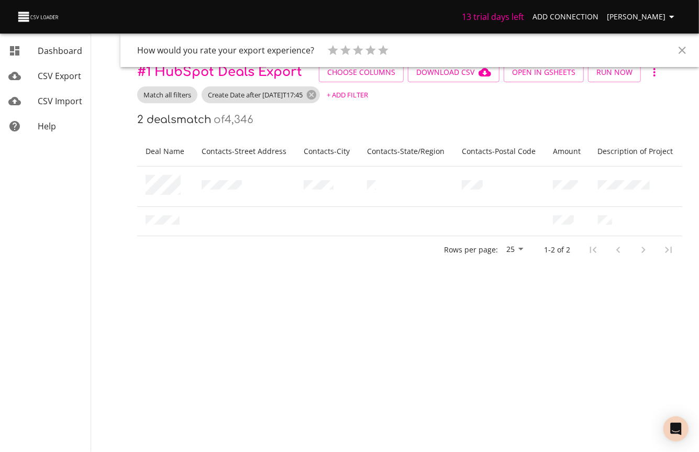
click at [357, 114] on div "2 deals match of 4,346" at bounding box center [409, 119] width 545 height 17
click at [683, 55] on icon "Close" at bounding box center [682, 50] width 13 height 13
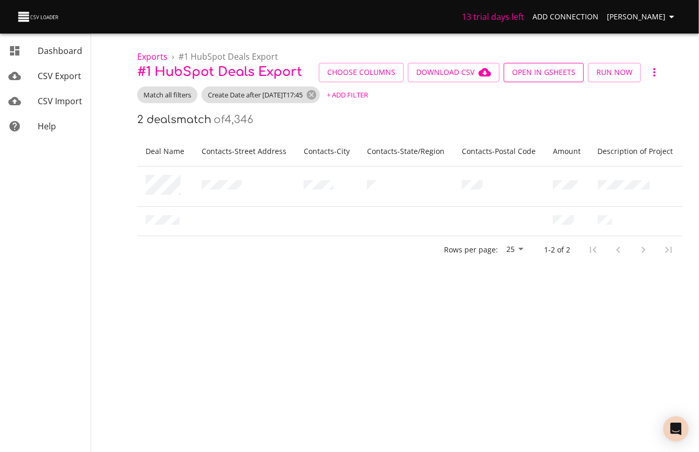
click at [530, 70] on span "Open in GSheets" at bounding box center [543, 72] width 63 height 13
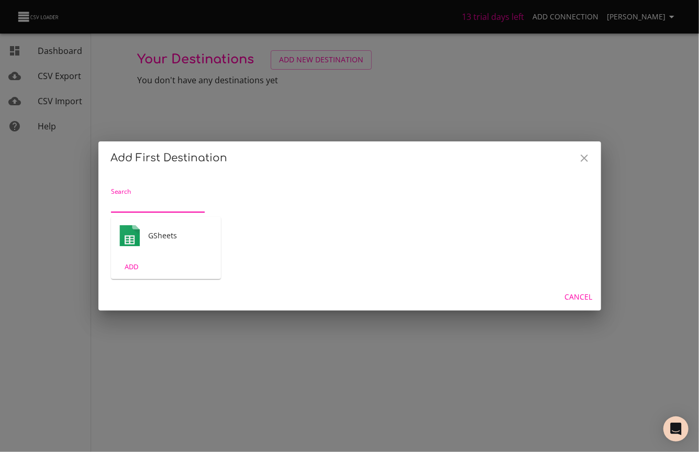
click at [131, 242] on img "Tool" at bounding box center [129, 235] width 21 height 21
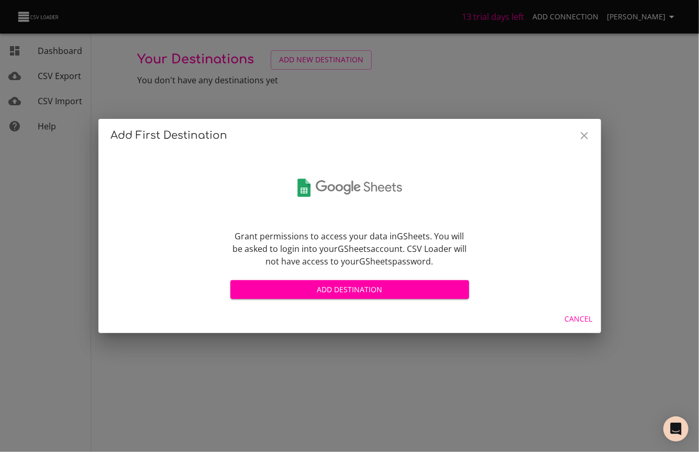
click at [390, 294] on span "Add Destination" at bounding box center [350, 289] width 222 height 13
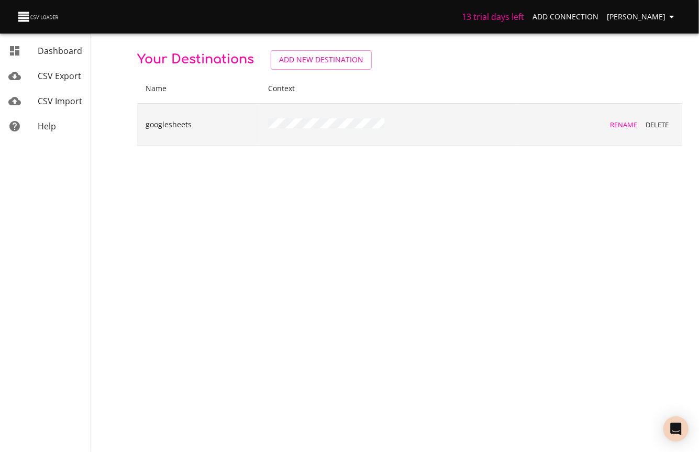
click at [162, 129] on td "googlesheets" at bounding box center [198, 124] width 122 height 42
click at [162, 128] on p "googlesheets" at bounding box center [198, 124] width 106 height 10
click at [165, 125] on p "googlesheets" at bounding box center [198, 124] width 106 height 10
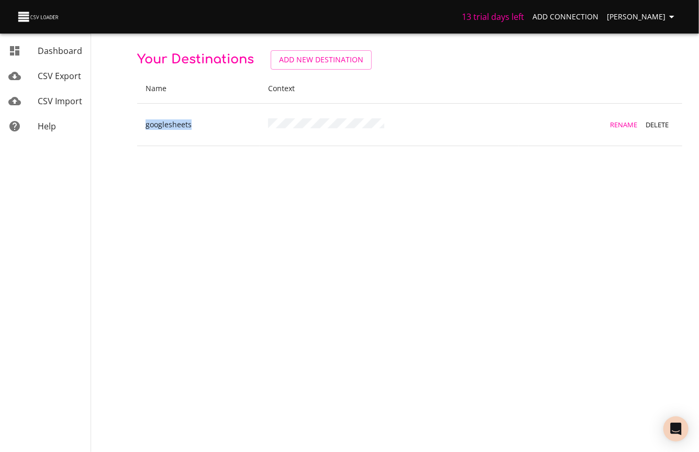
copy p "googlesheets"
click at [512, 190] on body "13 trial days left Add Connection Miles Leung Dashboard CSV Export CSV Import H…" at bounding box center [349, 226] width 699 height 452
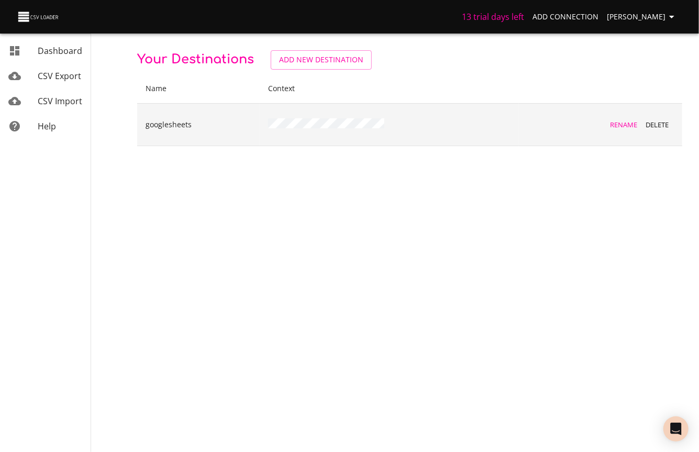
click at [623, 123] on span "Rename" at bounding box center [623, 125] width 28 height 12
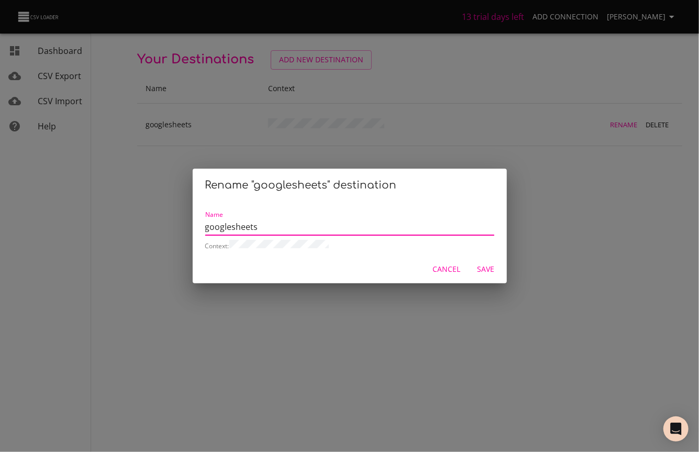
click at [365, 231] on input "googlesheets" at bounding box center [349, 227] width 289 height 17
type input "import2test"
click at [491, 270] on span "Save" at bounding box center [485, 269] width 25 height 13
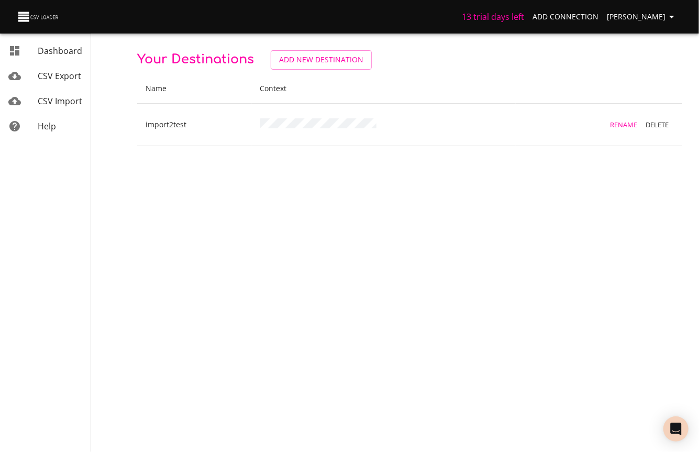
click at [332, 188] on body "13 trial days left Add Connection Miles [PERSON_NAME] Dashboard CSV Export CSV …" at bounding box center [349, 226] width 699 height 452
click at [62, 81] on span "CSV Export" at bounding box center [59, 76] width 43 height 12
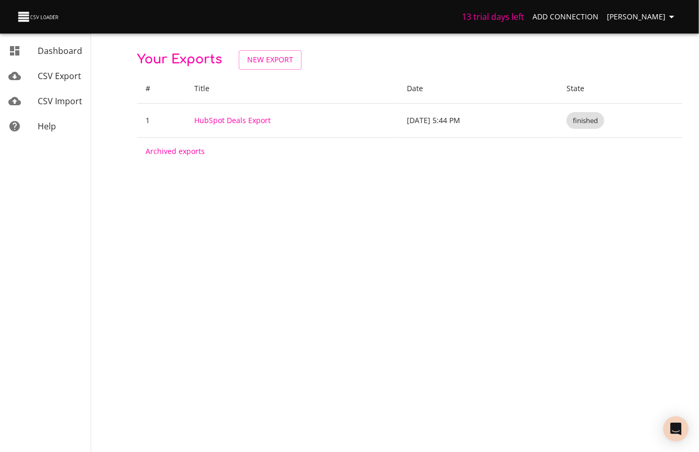
click at [50, 97] on span "CSV Import" at bounding box center [60, 101] width 44 height 12
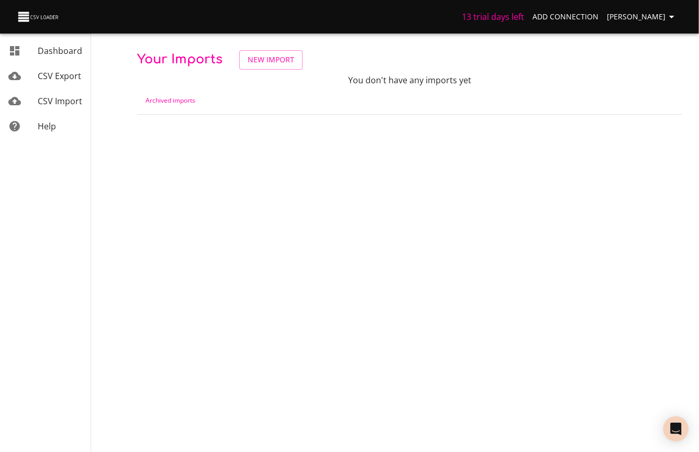
click at [57, 84] on link "CSV Export" at bounding box center [45, 75] width 91 height 25
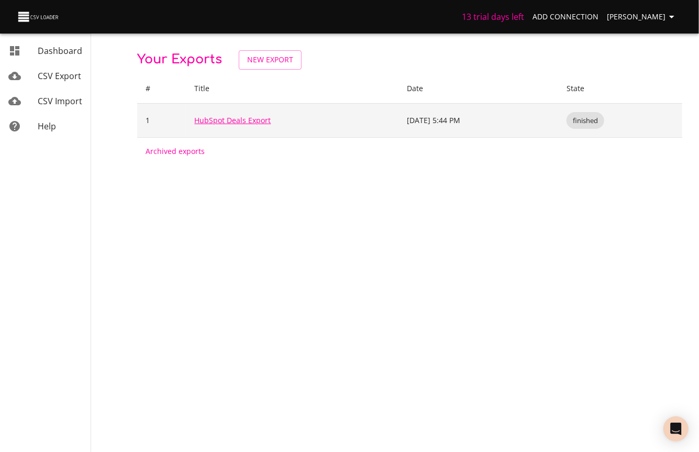
click at [217, 124] on link "HubSpot Deals Export" at bounding box center [232, 120] width 76 height 10
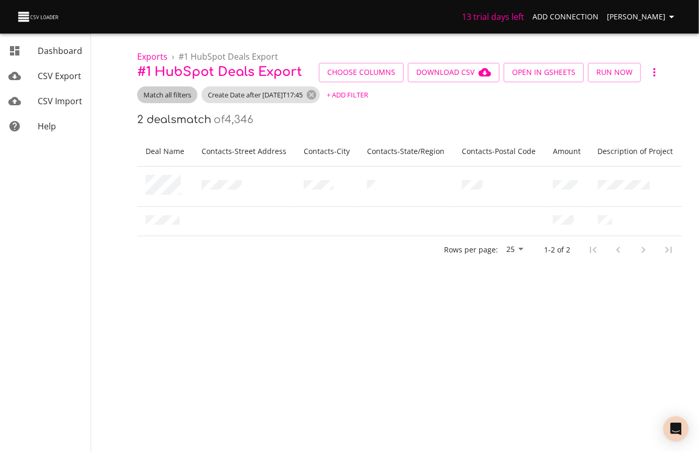
click at [173, 96] on span "Match all filters" at bounding box center [167, 95] width 60 height 10
click at [289, 129] on div at bounding box center [349, 226] width 699 height 452
click at [362, 75] on span "Choose Columns" at bounding box center [361, 72] width 68 height 13
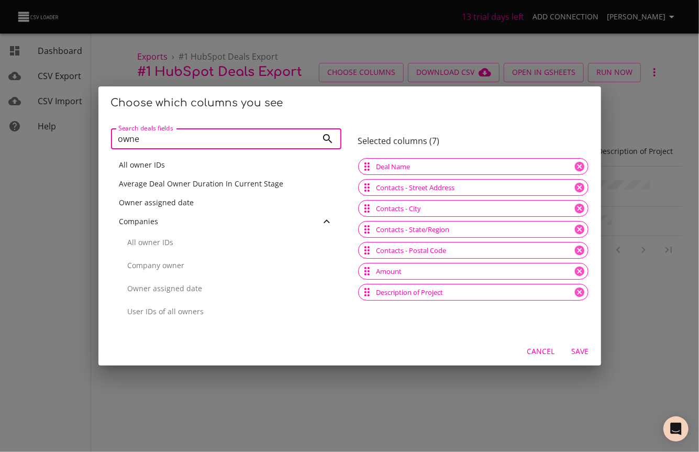
type input "owner"
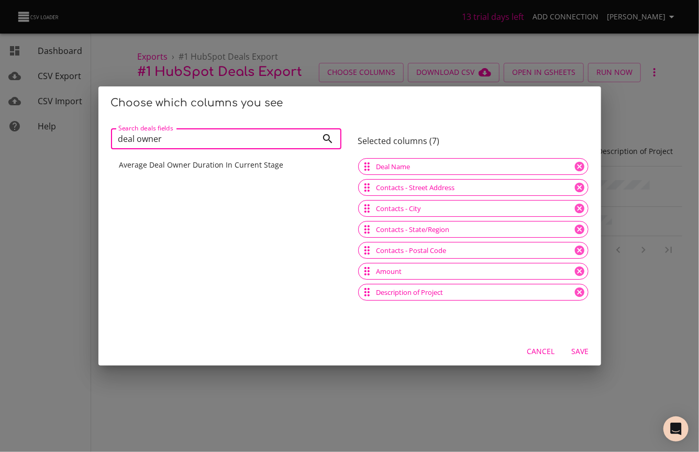
type input "deal owner"
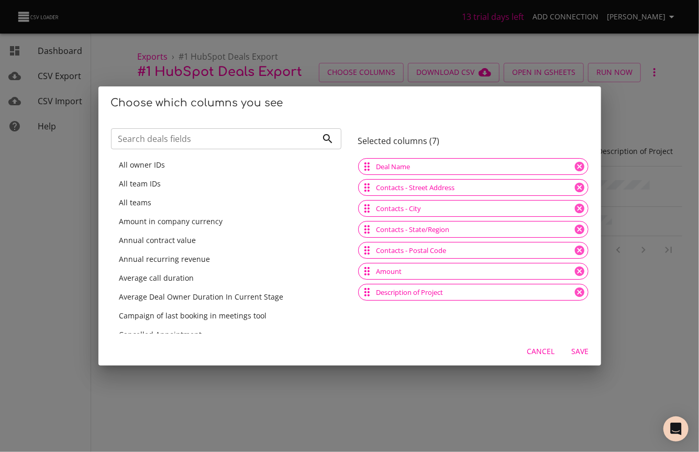
click at [329, 384] on div "Choose which columns you see Search deals fields Search deals fields All owner …" at bounding box center [349, 226] width 699 height 452
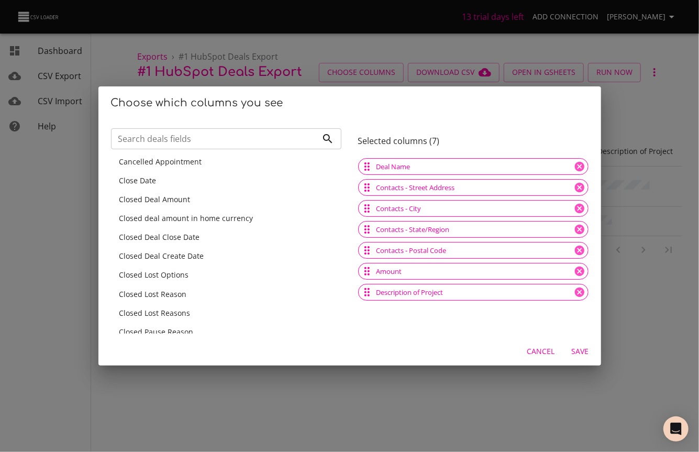
scroll to position [346, 0]
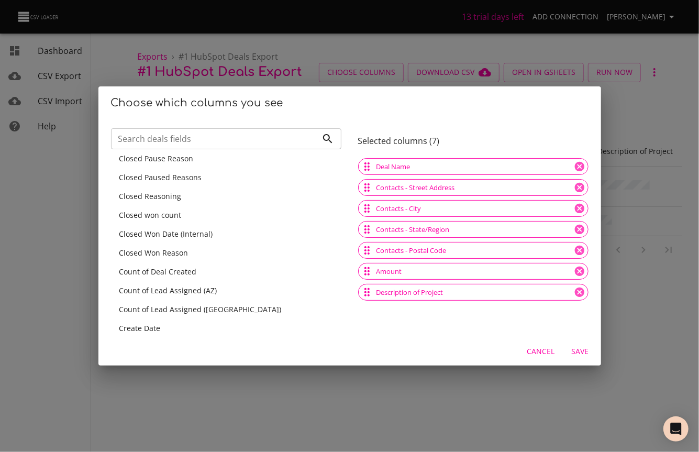
click at [265, 140] on input "Search deals fields" at bounding box center [214, 138] width 206 height 21
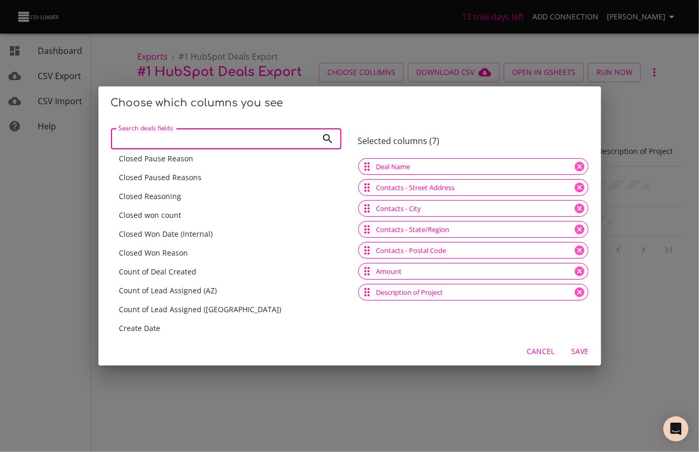
click at [265, 140] on input "Search deals fields" at bounding box center [214, 138] width 206 height 21
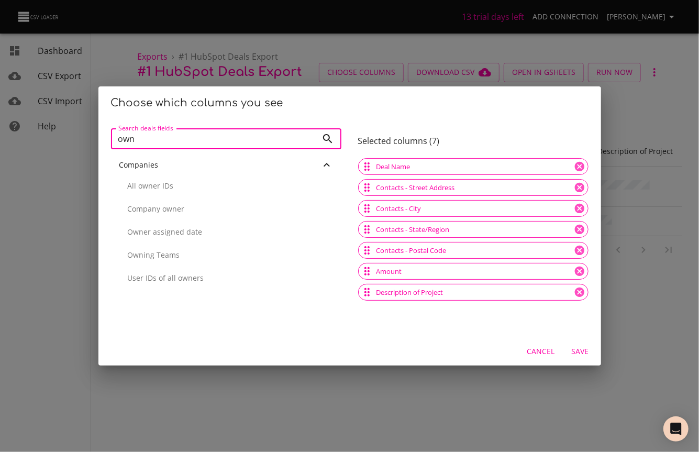
scroll to position [289, 0]
type input "owner"
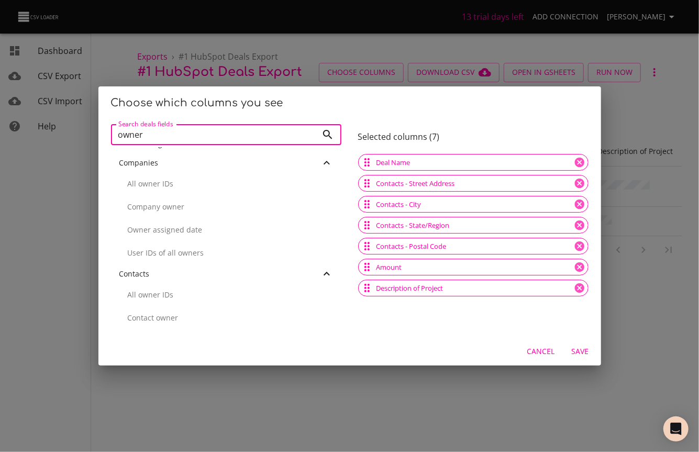
scroll to position [2, 0]
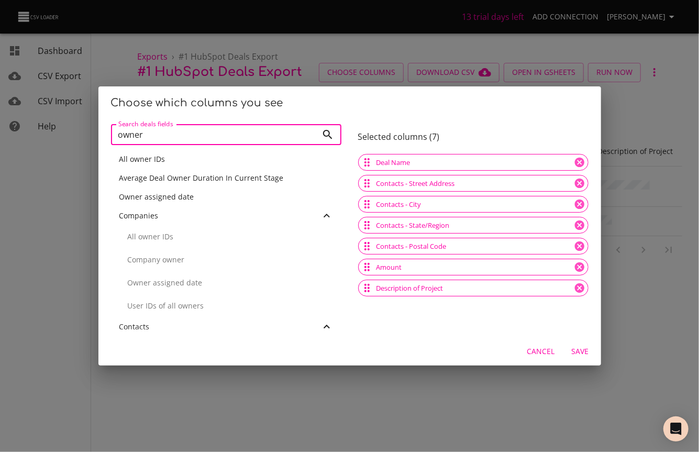
click at [536, 351] on span "Cancel" at bounding box center [541, 351] width 28 height 13
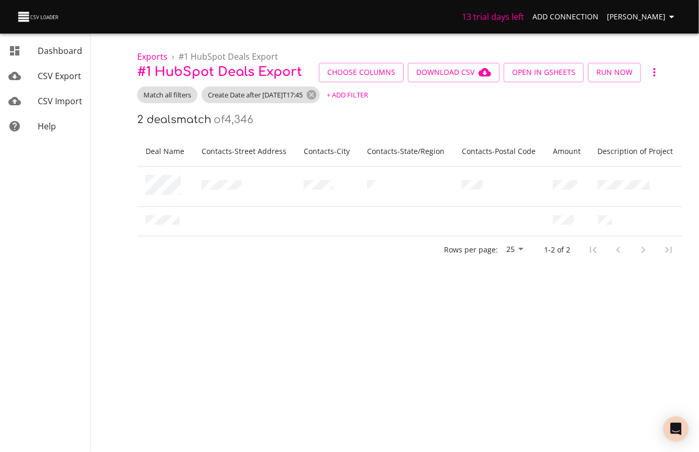
scroll to position [0, 0]
click at [368, 95] on span "+ Add Filter" at bounding box center [347, 95] width 41 height 12
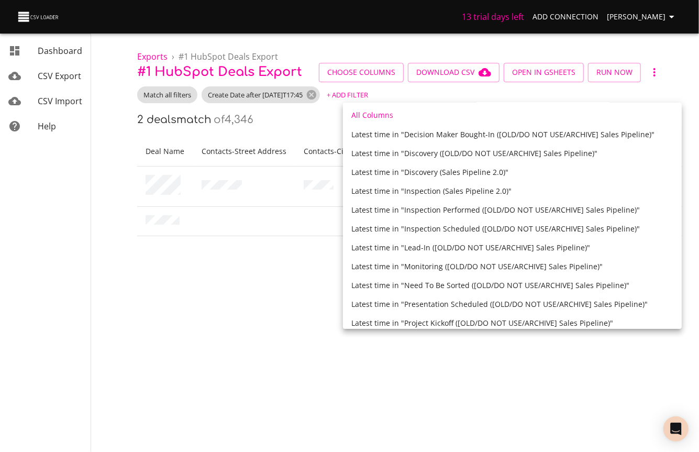
scroll to position [3684, 0]
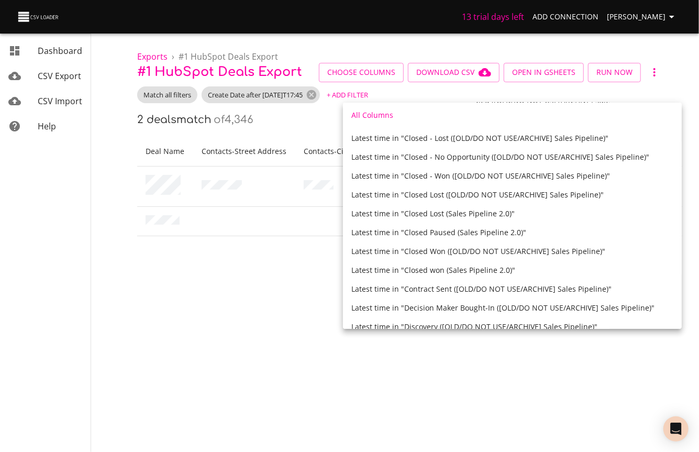
click at [237, 317] on div at bounding box center [349, 226] width 699 height 452
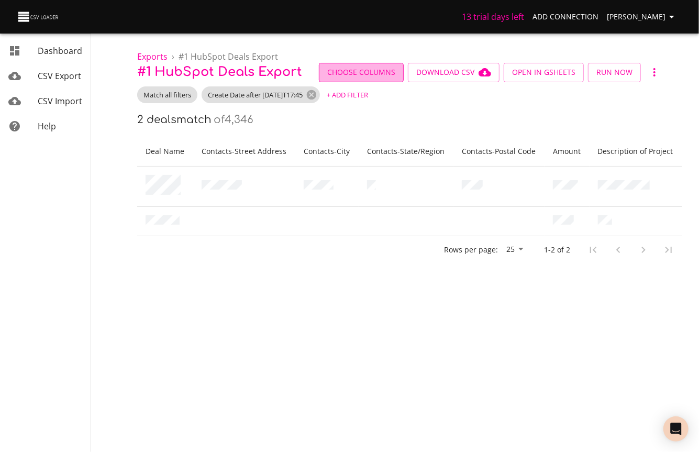
click at [372, 68] on span "Choose Columns" at bounding box center [361, 72] width 68 height 13
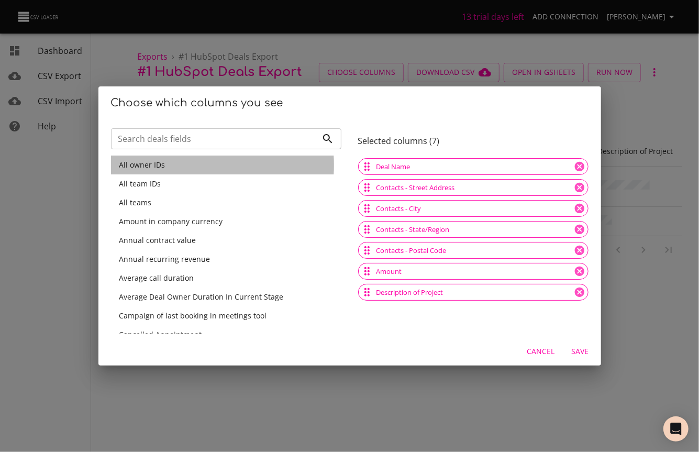
click at [172, 165] on div "All owner IDs" at bounding box center [225, 165] width 213 height 10
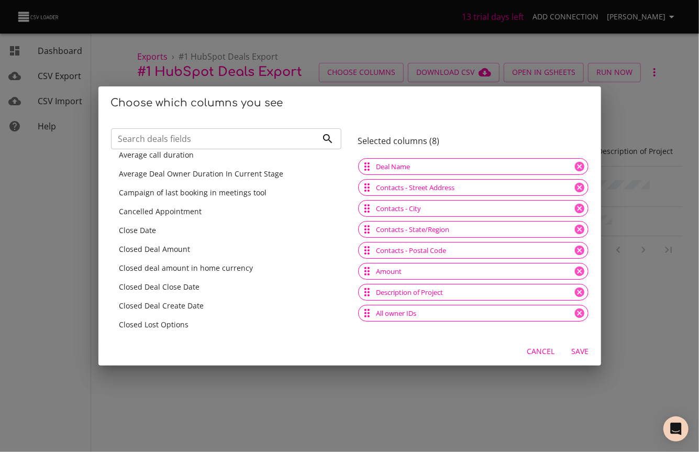
scroll to position [0, 0]
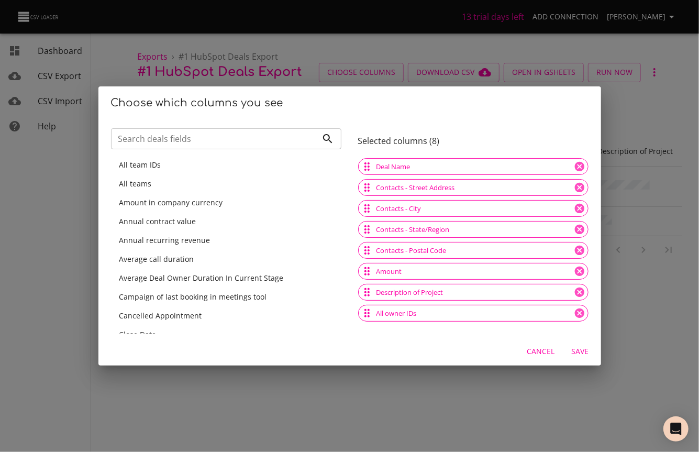
click at [572, 351] on span "Save" at bounding box center [579, 351] width 25 height 13
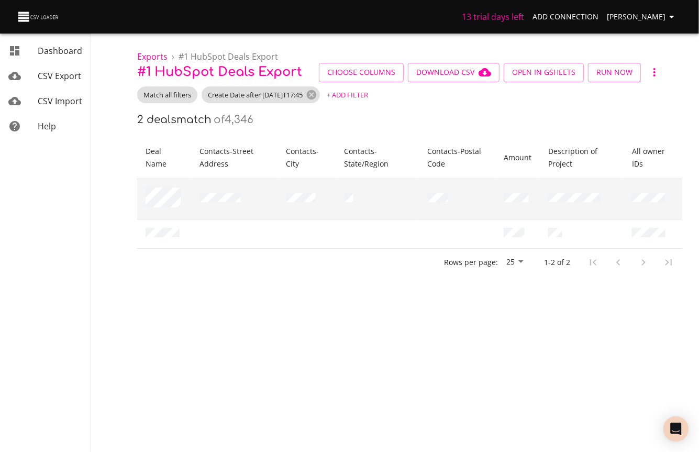
drag, startPoint x: 631, startPoint y: 198, endPoint x: 671, endPoint y: 197, distance: 40.3
click at [671, 197] on td at bounding box center [652, 198] width 59 height 40
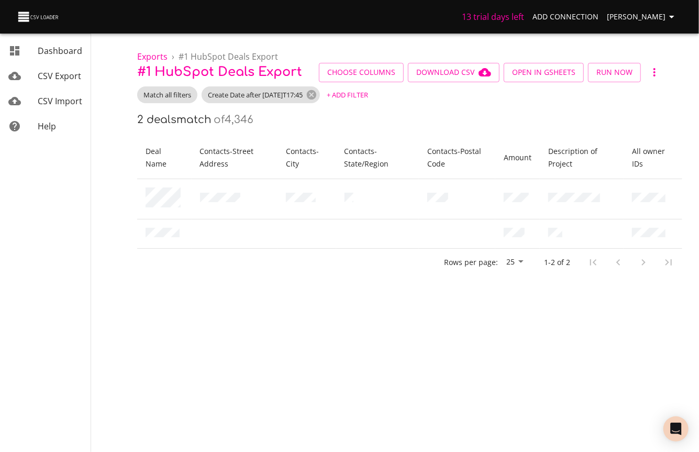
click at [572, 322] on body "13 trial days left Add Connection Miles Leung Dashboard CSV Export CSV Import H…" at bounding box center [349, 226] width 699 height 452
click at [366, 73] on span "Choose Columns" at bounding box center [361, 72] width 68 height 13
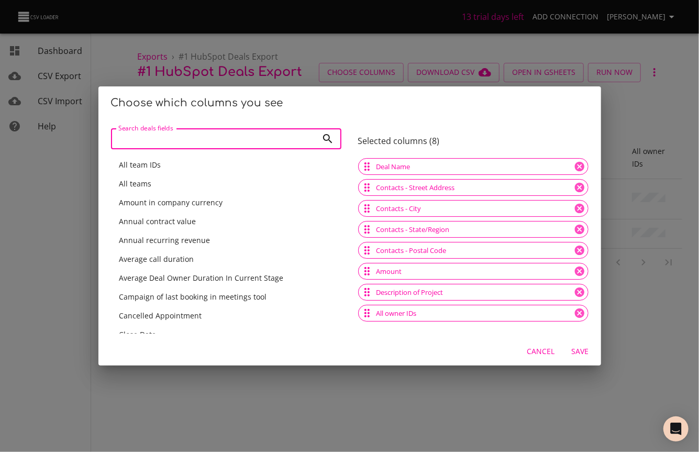
type input "hubspot_owner_id"
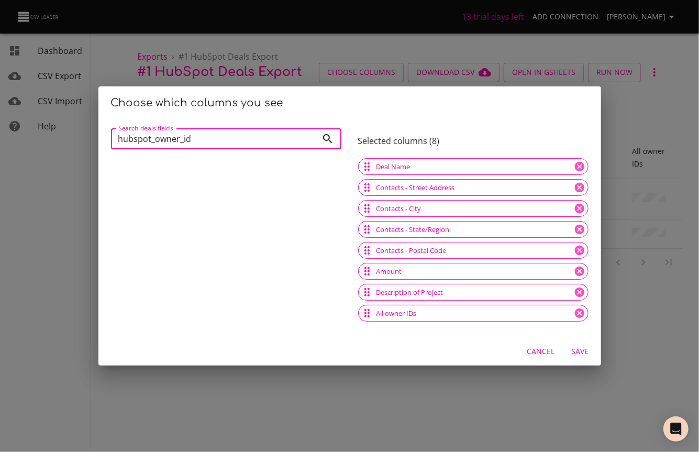
click at [293, 143] on input "hubspot_owner_id" at bounding box center [214, 138] width 206 height 21
drag, startPoint x: 293, startPoint y: 143, endPoint x: 142, endPoint y: 142, distance: 150.7
click at [142, 142] on input "hubspot_owner_id" at bounding box center [214, 138] width 206 height 21
type input "contact owner"
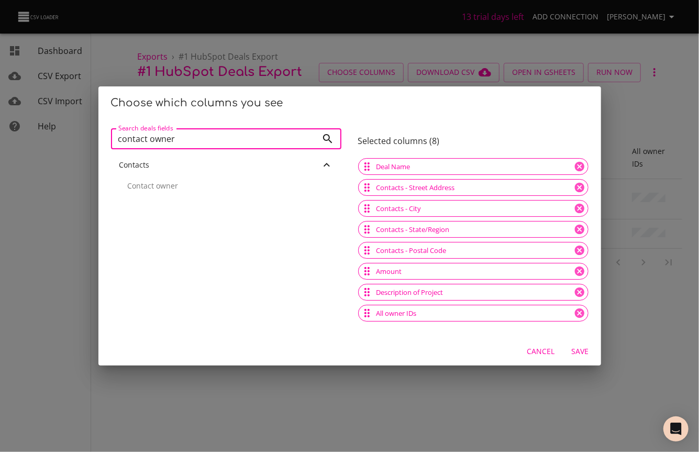
click at [284, 190] on p "Contact owner" at bounding box center [230, 186] width 205 height 10
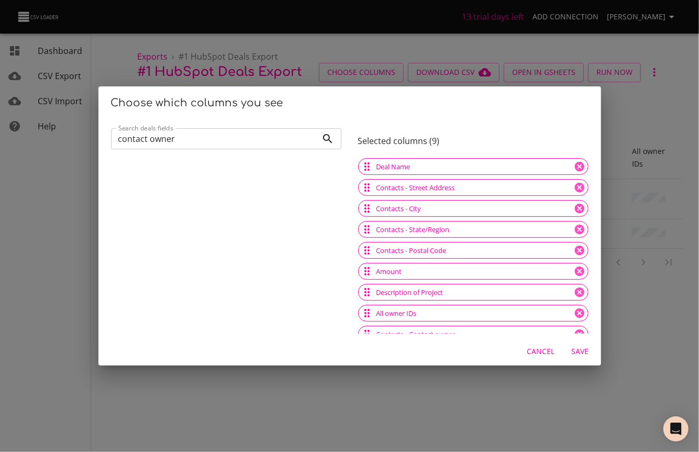
scroll to position [10, 0]
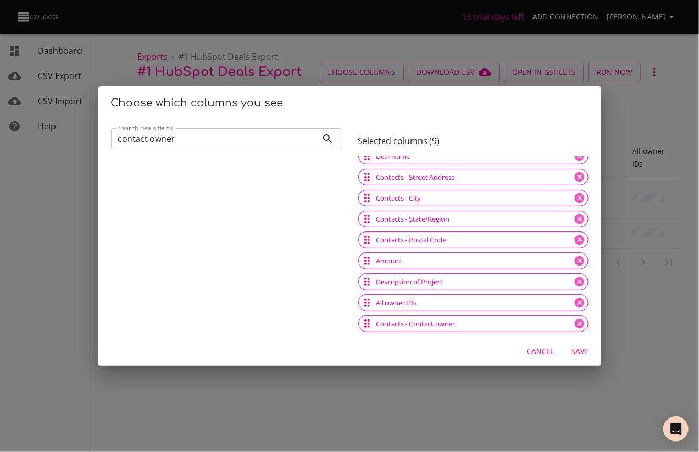
click at [574, 349] on span "Save" at bounding box center [579, 351] width 25 height 13
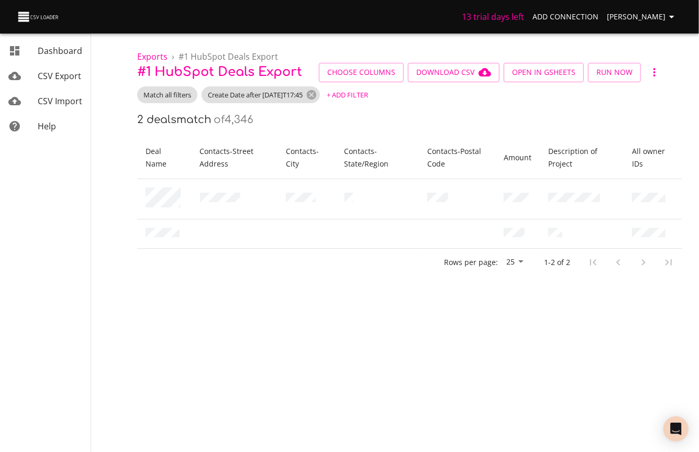
scroll to position [0, 0]
click at [496, 250] on div "Rows per page: 25 1-2 of 2" at bounding box center [409, 262] width 545 height 27
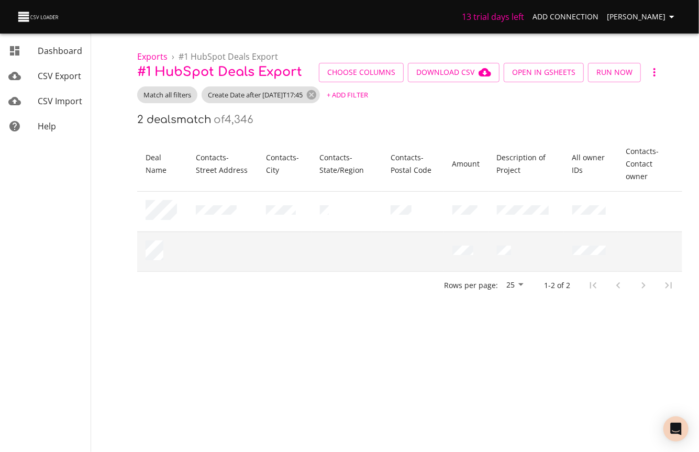
drag, startPoint x: 494, startPoint y: 250, endPoint x: 561, endPoint y: 249, distance: 67.0
click at [561, 249] on div "Deal Name Contacts - Street Address Contacts - City Contacts - State/Region Con…" at bounding box center [409, 218] width 545 height 162
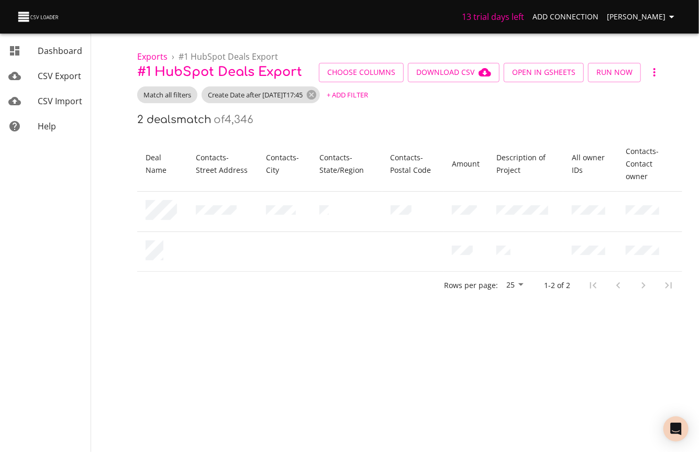
click at [638, 295] on body "13 trial days left Add Connection Miles Leung Dashboard CSV Export CSV Import H…" at bounding box center [349, 226] width 699 height 452
click at [594, 348] on body "13 trial days left Add Connection Miles Leung Dashboard CSV Export CSV Import H…" at bounding box center [349, 226] width 699 height 452
click at [374, 79] on button "Choose Columns" at bounding box center [361, 72] width 85 height 19
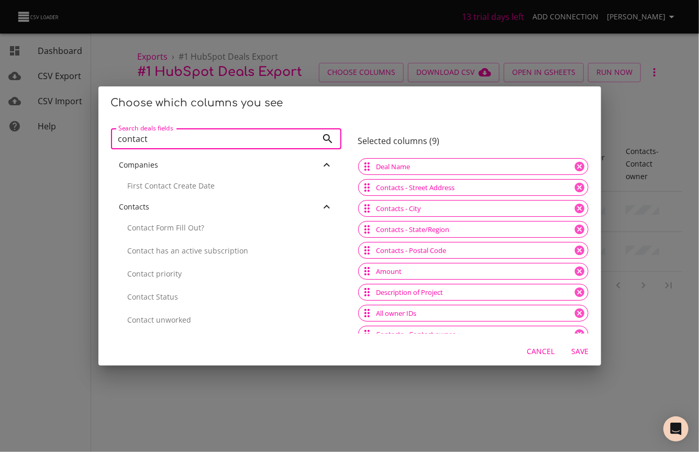
type input "contact"
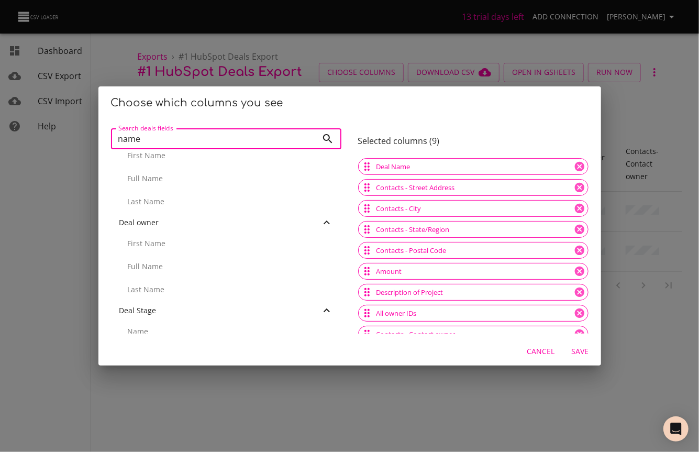
scroll to position [543, 0]
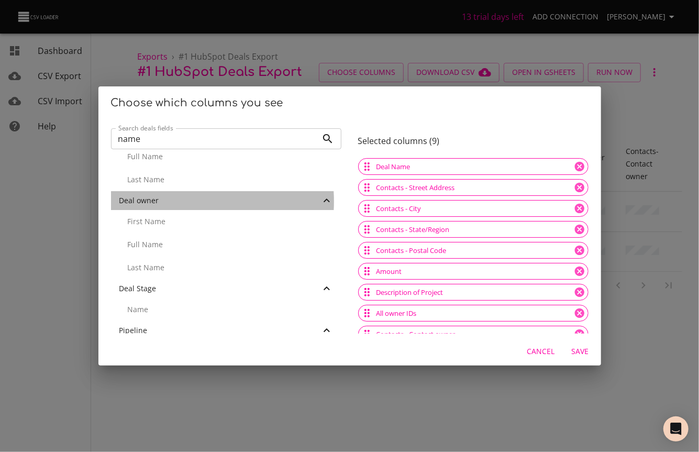
click at [174, 201] on div "Deal owner" at bounding box center [219, 200] width 201 height 10
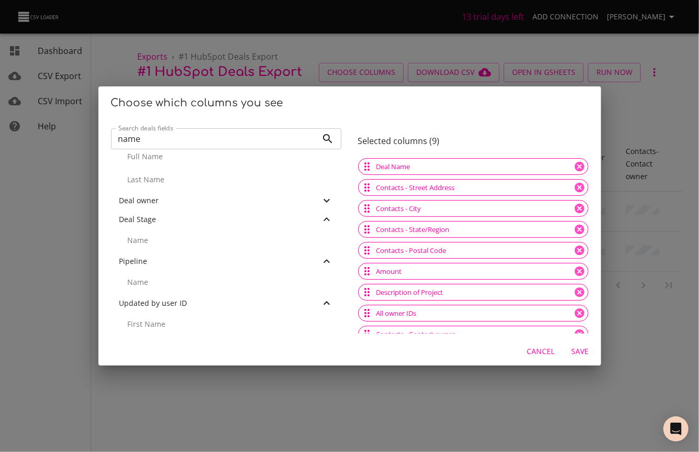
click at [174, 201] on div "Deal owner" at bounding box center [219, 200] width 201 height 10
click at [178, 140] on input "name" at bounding box center [214, 138] width 206 height 21
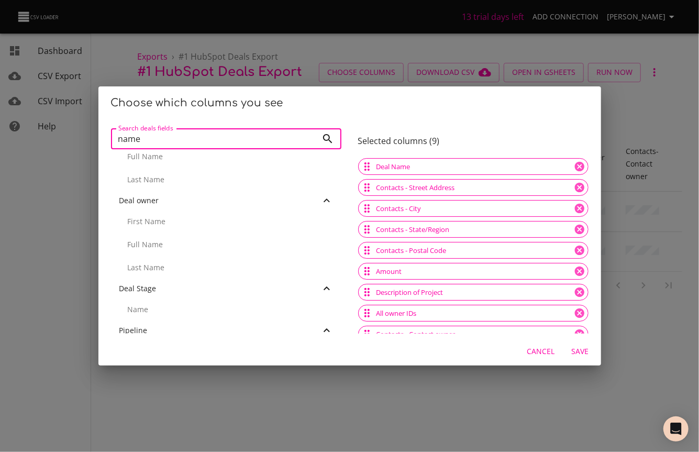
type input "d"
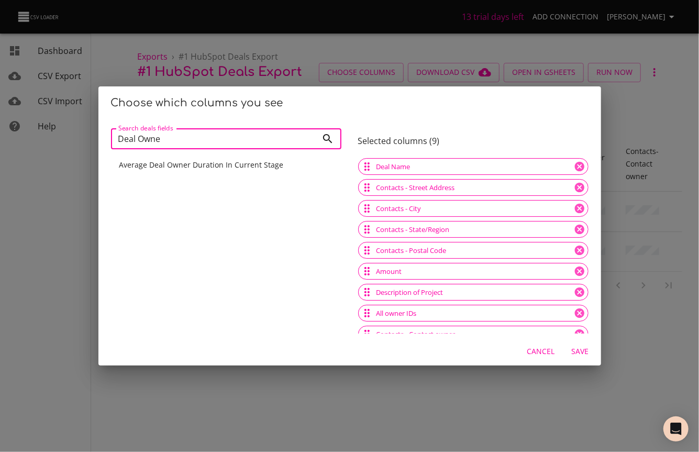
type input "Deal Owner"
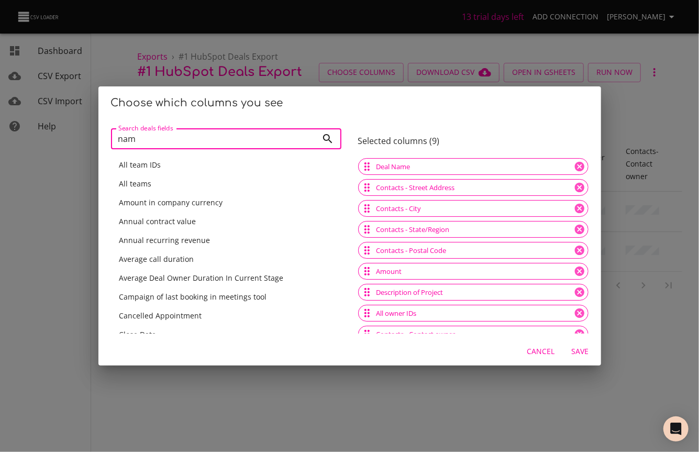
type input "name"
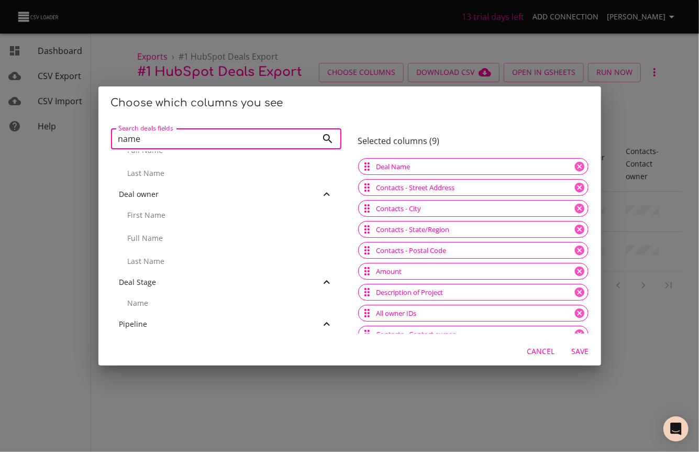
scroll to position [563, 0]
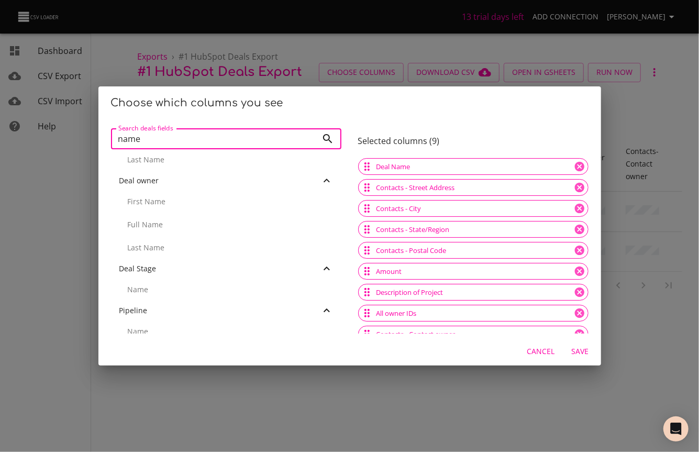
click at [171, 222] on p "Full Name" at bounding box center [230, 224] width 205 height 10
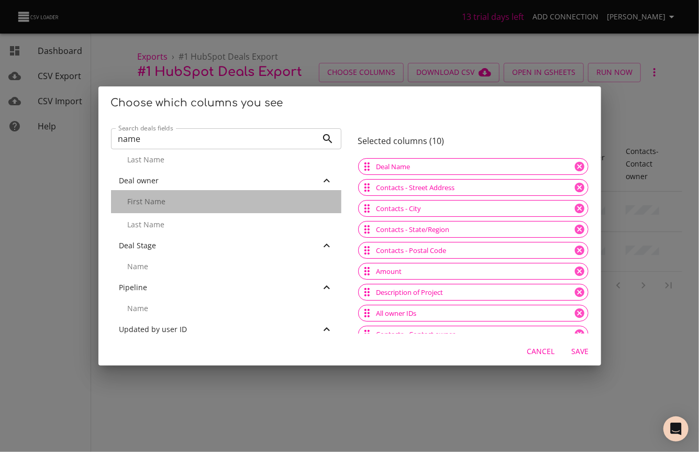
click at [226, 199] on p "First Name" at bounding box center [230, 201] width 205 height 10
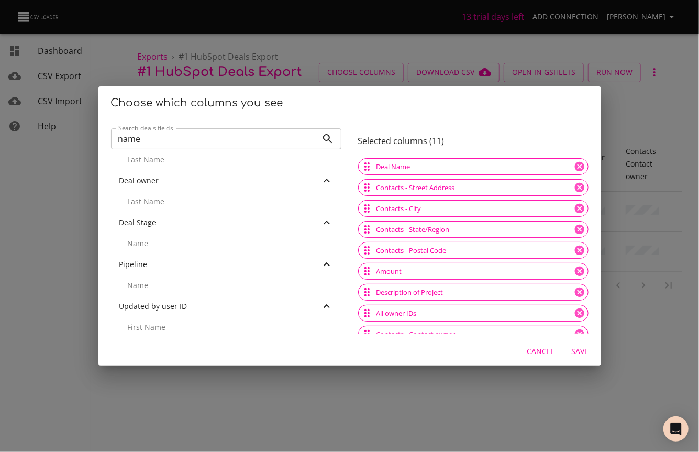
click at [229, 203] on p "Last Name" at bounding box center [230, 201] width 205 height 10
click at [586, 354] on span "Save" at bounding box center [579, 351] width 25 height 13
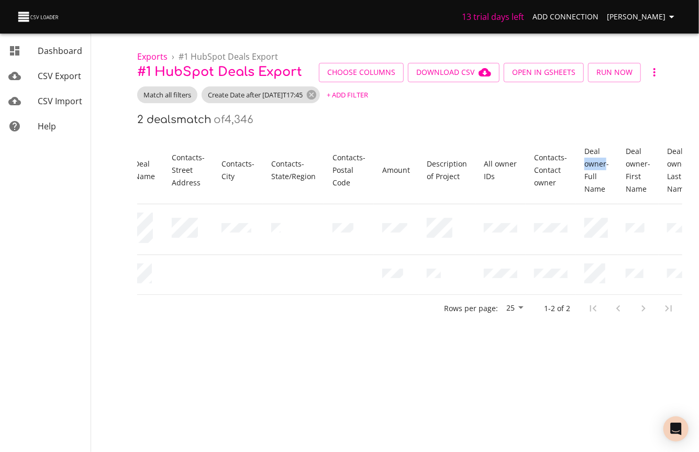
scroll to position [0, 0]
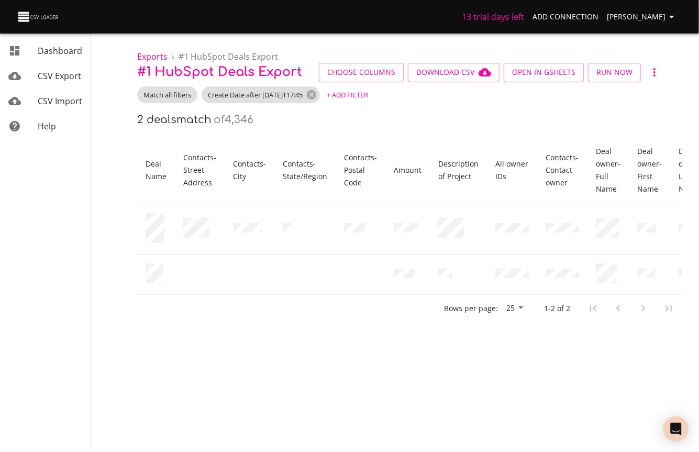
click at [379, 297] on div "Rows per page: 25 1-2 of 2" at bounding box center [409, 308] width 545 height 27
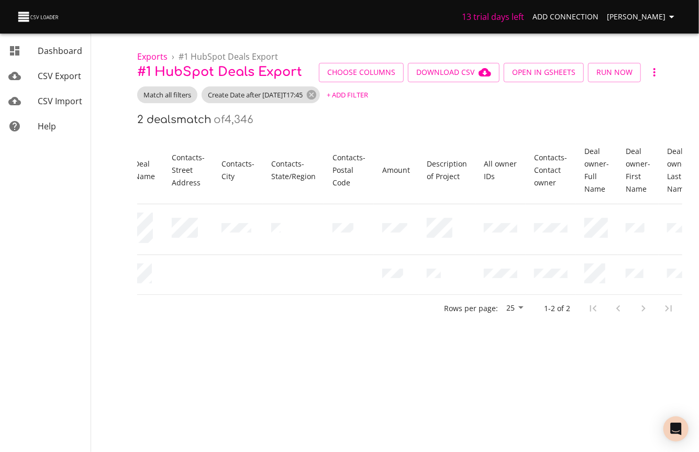
drag, startPoint x: 623, startPoint y: 297, endPoint x: 610, endPoint y: 295, distance: 13.7
click at [610, 297] on div at bounding box center [630, 308] width 100 height 25
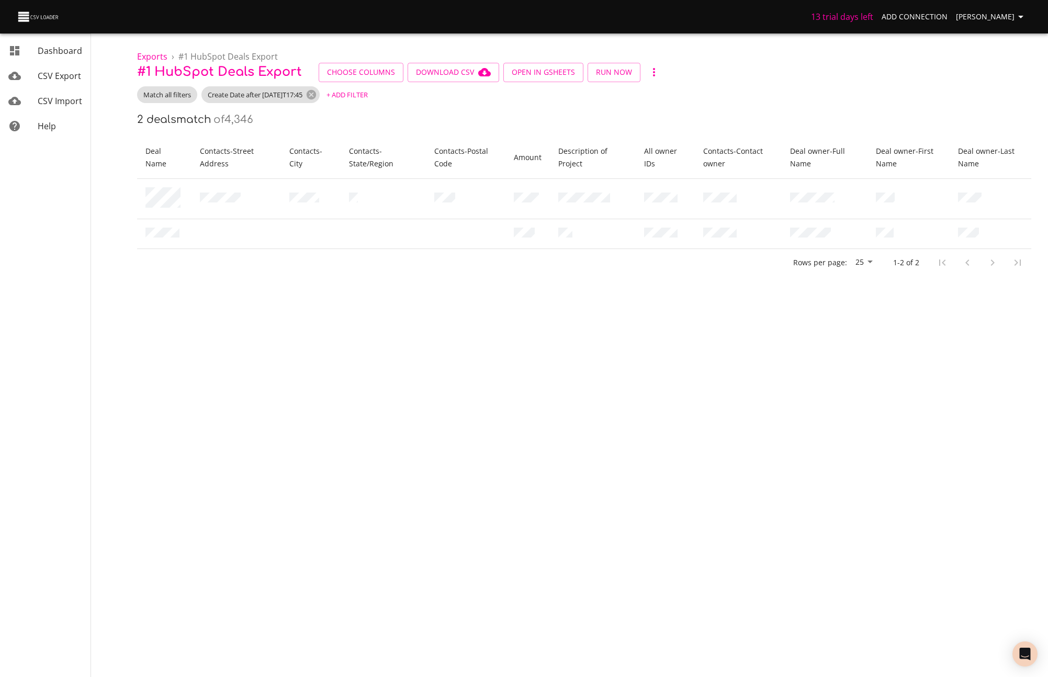
scroll to position [0, 0]
click at [540, 73] on span "Open in GSheets" at bounding box center [543, 72] width 63 height 13
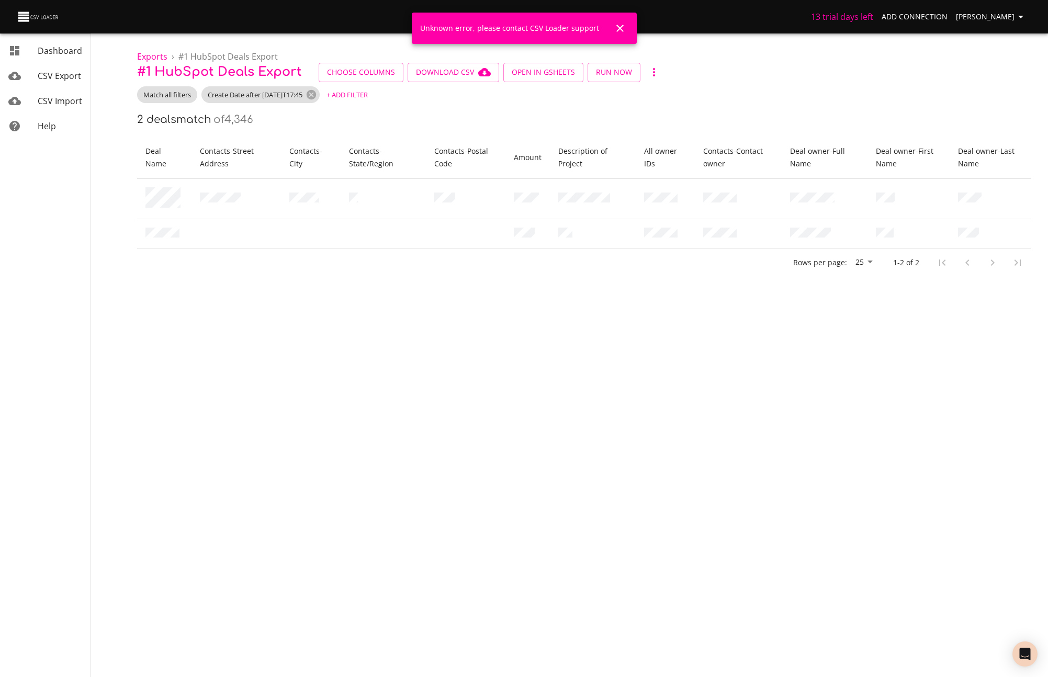
click at [654, 75] on icon "button" at bounding box center [654, 72] width 13 height 13
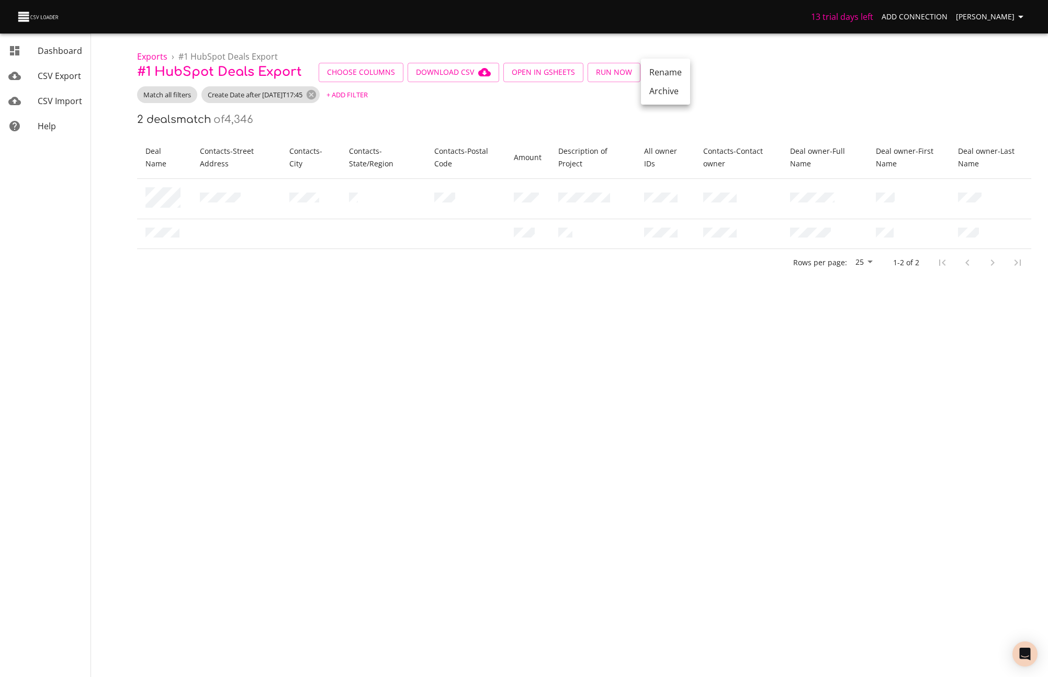
click at [698, 70] on div at bounding box center [524, 338] width 1048 height 677
click at [53, 125] on span "Help" at bounding box center [47, 126] width 18 height 12
click at [74, 49] on span "Dashboard" at bounding box center [60, 51] width 44 height 12
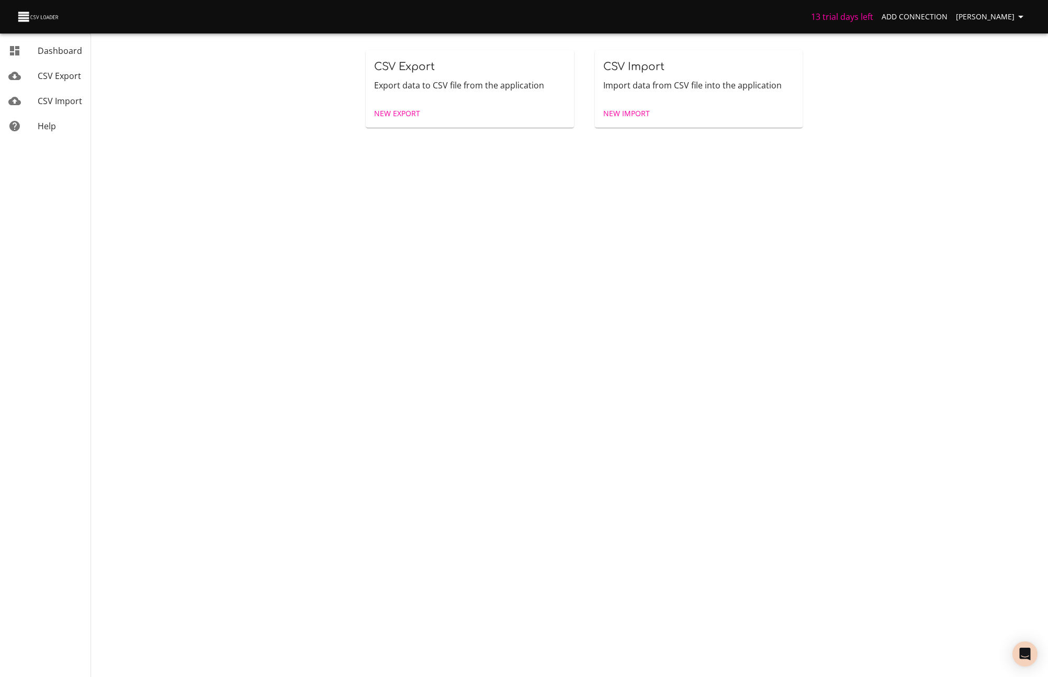
click at [52, 98] on span "CSV Import" at bounding box center [60, 101] width 44 height 12
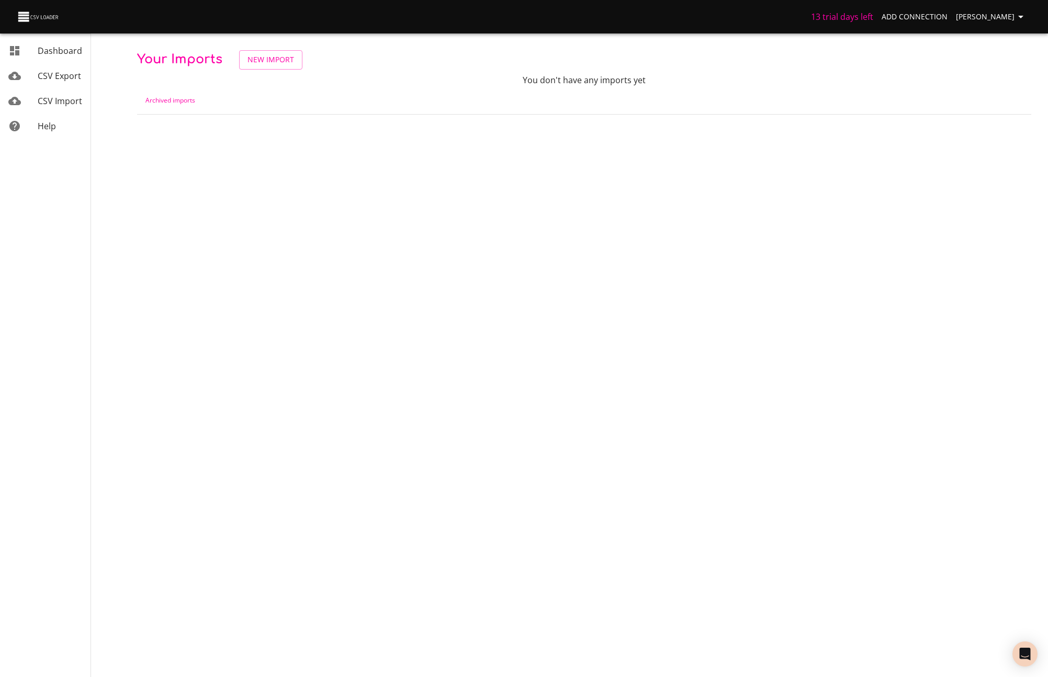
click at [61, 82] on link "CSV Export" at bounding box center [45, 75] width 91 height 25
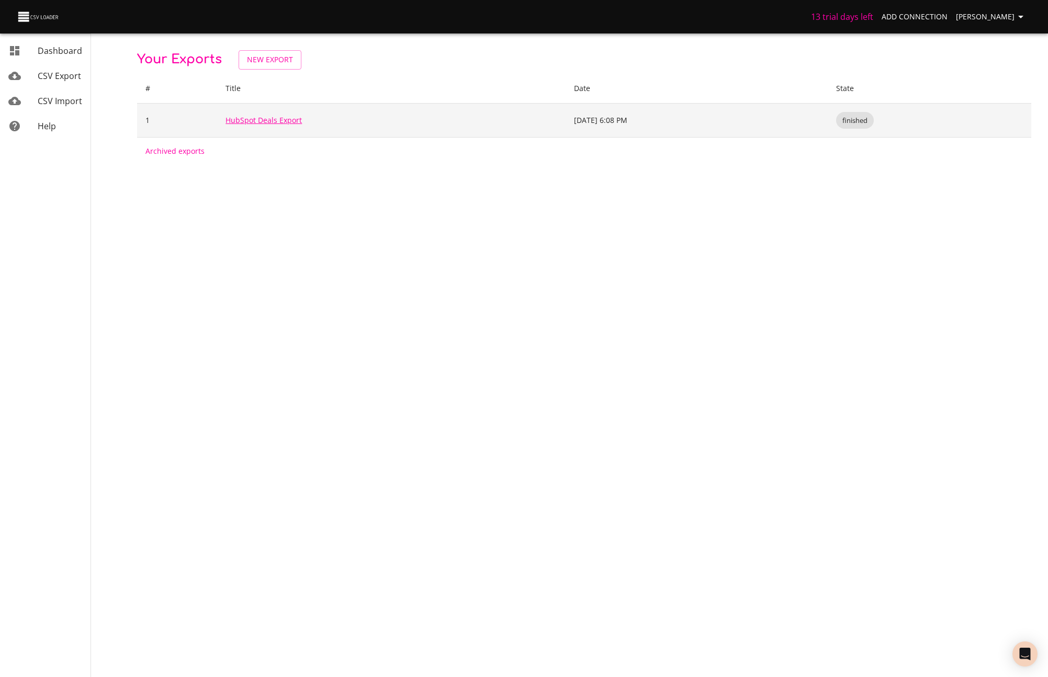
click at [255, 121] on link "HubSpot Deals Export" at bounding box center [264, 120] width 76 height 10
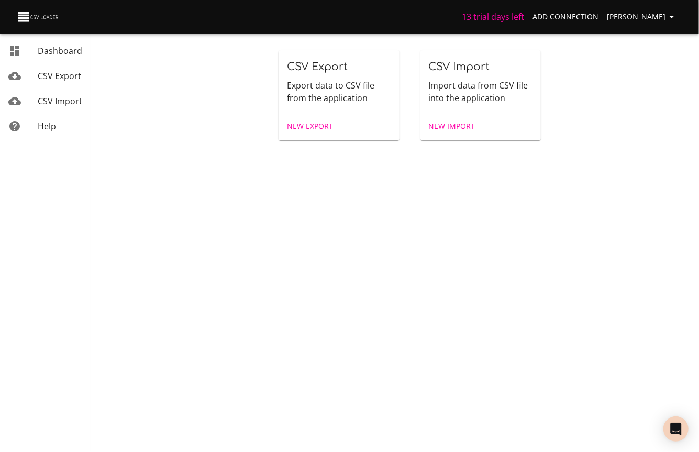
click at [244, 119] on div "CSV Export Export data to CSV file from the application New Export CSV Import I…" at bounding box center [410, 95] width 566 height 111
